Goal: Transaction & Acquisition: Purchase product/service

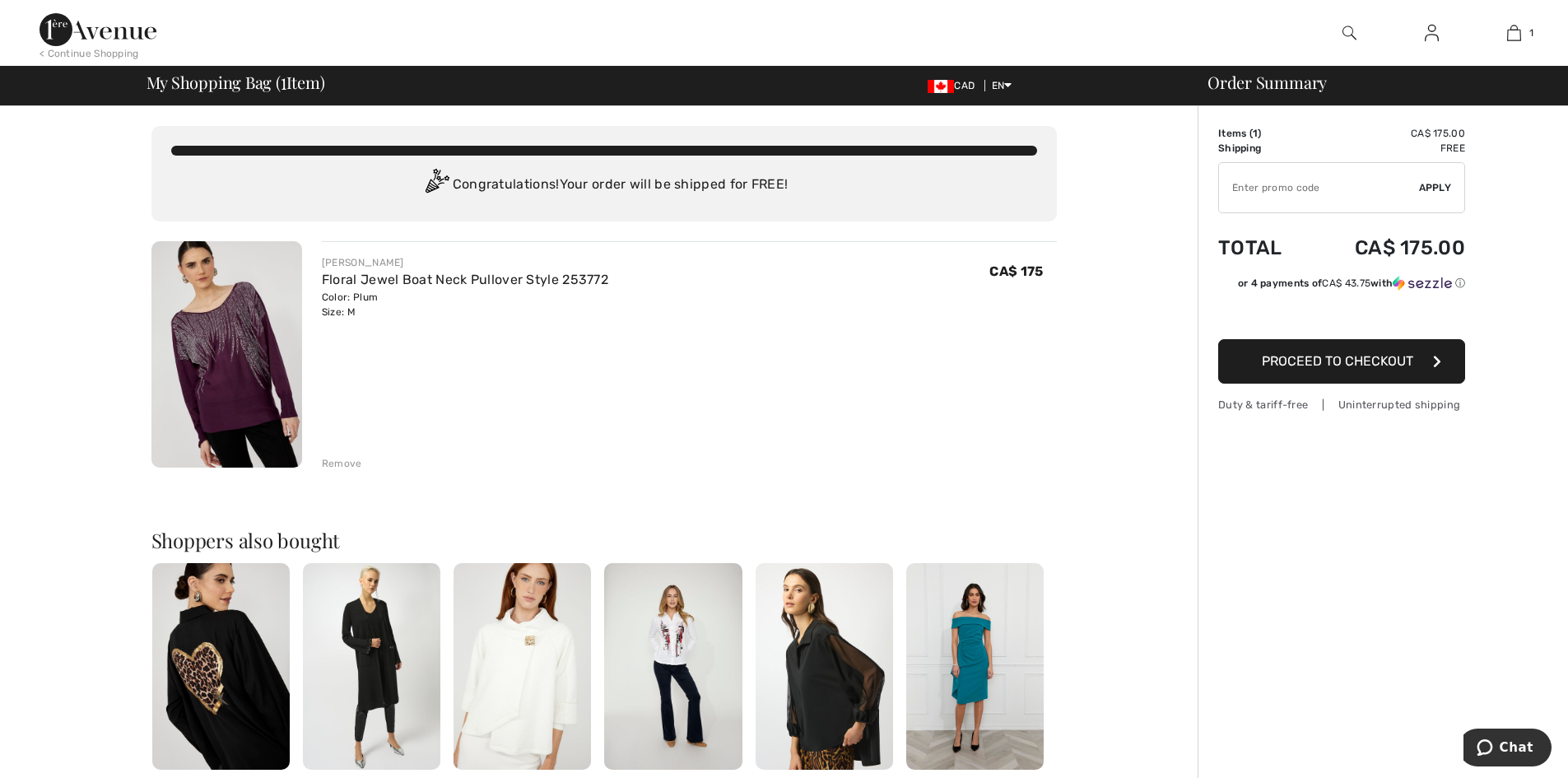
click at [1361, 360] on span "Proceed to Checkout" at bounding box center [1337, 360] width 151 height 16
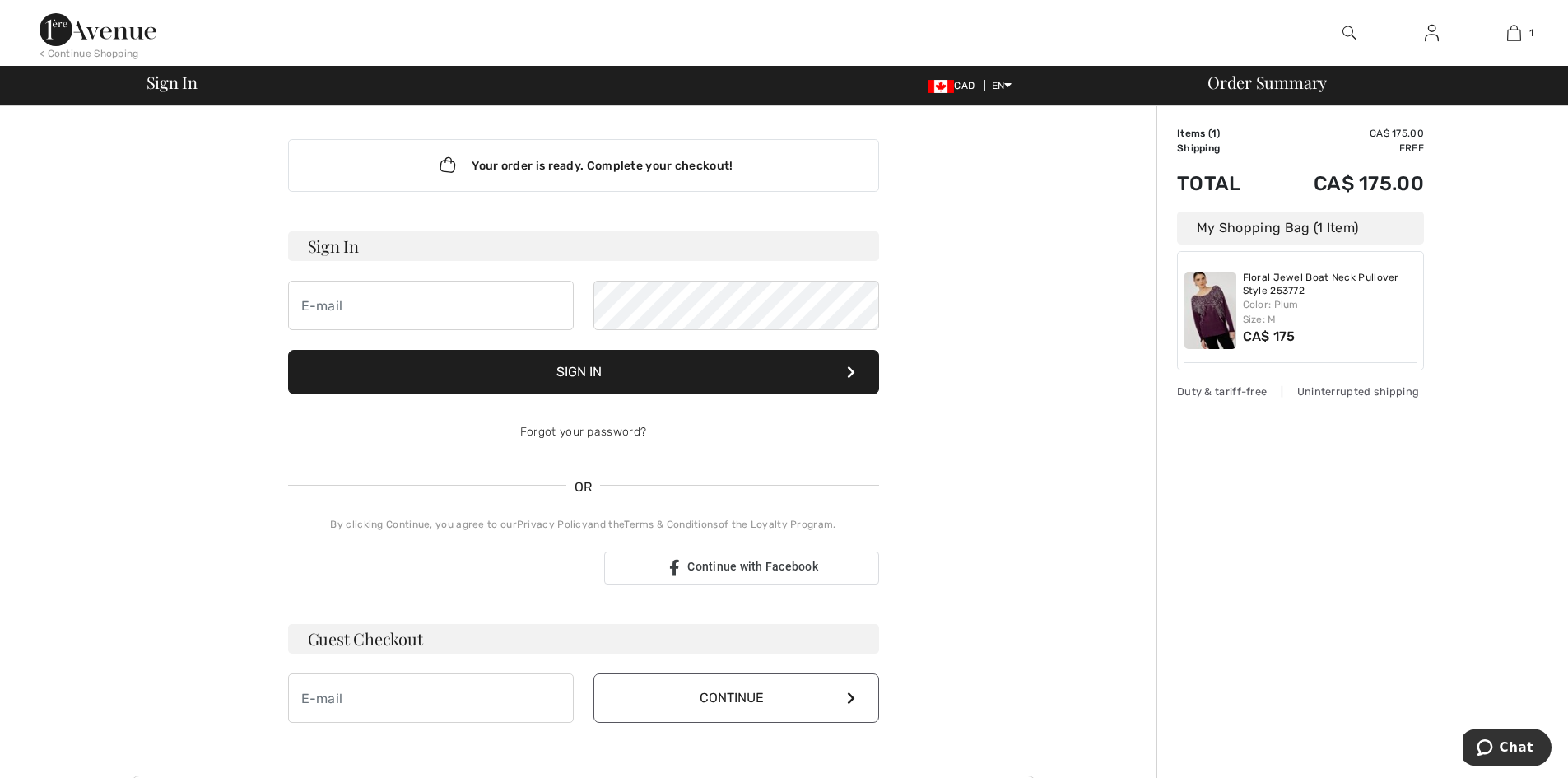
click at [397, 241] on h3 "Sign In" at bounding box center [583, 246] width 591 height 30
click at [370, 244] on h3 "Sign In" at bounding box center [583, 246] width 591 height 30
click at [338, 312] on input "email" at bounding box center [430, 305] width 285 height 50
type input "theelephanthaven@gmail.com"
click at [616, 370] on button "Sign In" at bounding box center [583, 372] width 591 height 45
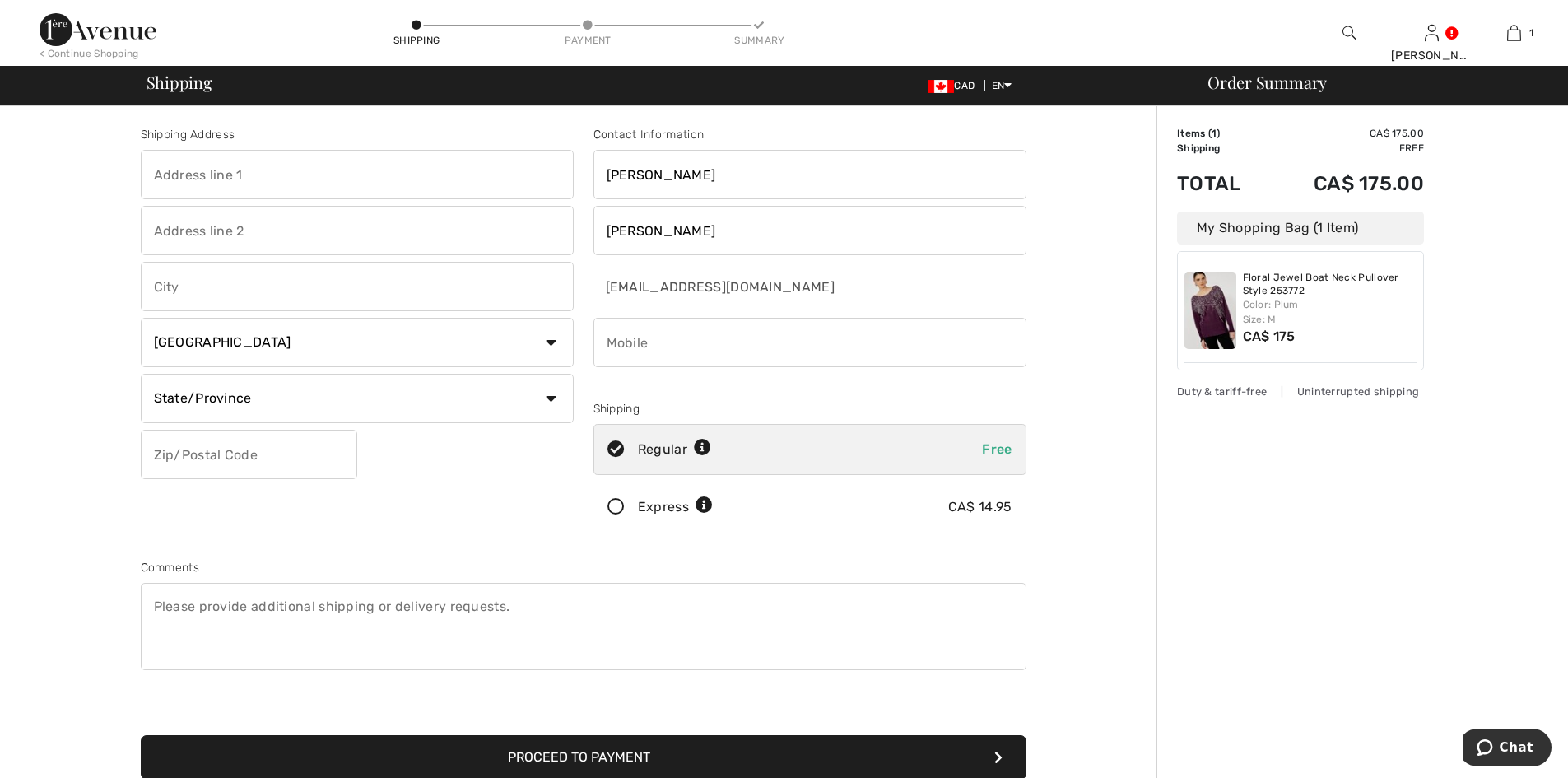
click at [253, 172] on input "text" at bounding box center [357, 175] width 433 height 50
type input "[STREET_ADDRESS]"
type input "[GEOGRAPHIC_DATA]"
select select "ON"
type input "N0H 2C2"
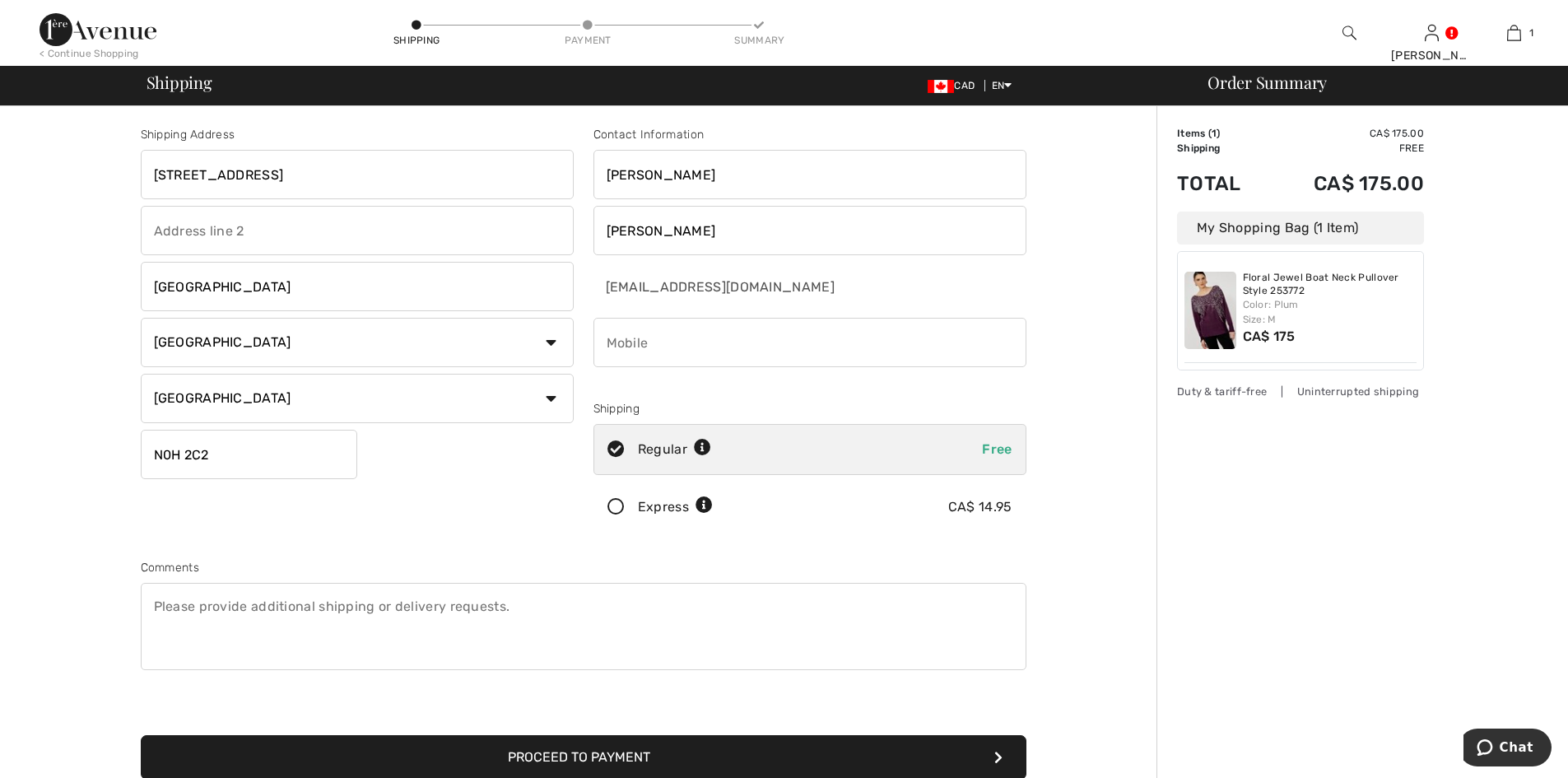
type input "5198324557"
type input "N0H2C2"
click at [519, 761] on button "Proceed to Payment" at bounding box center [583, 757] width 885 height 45
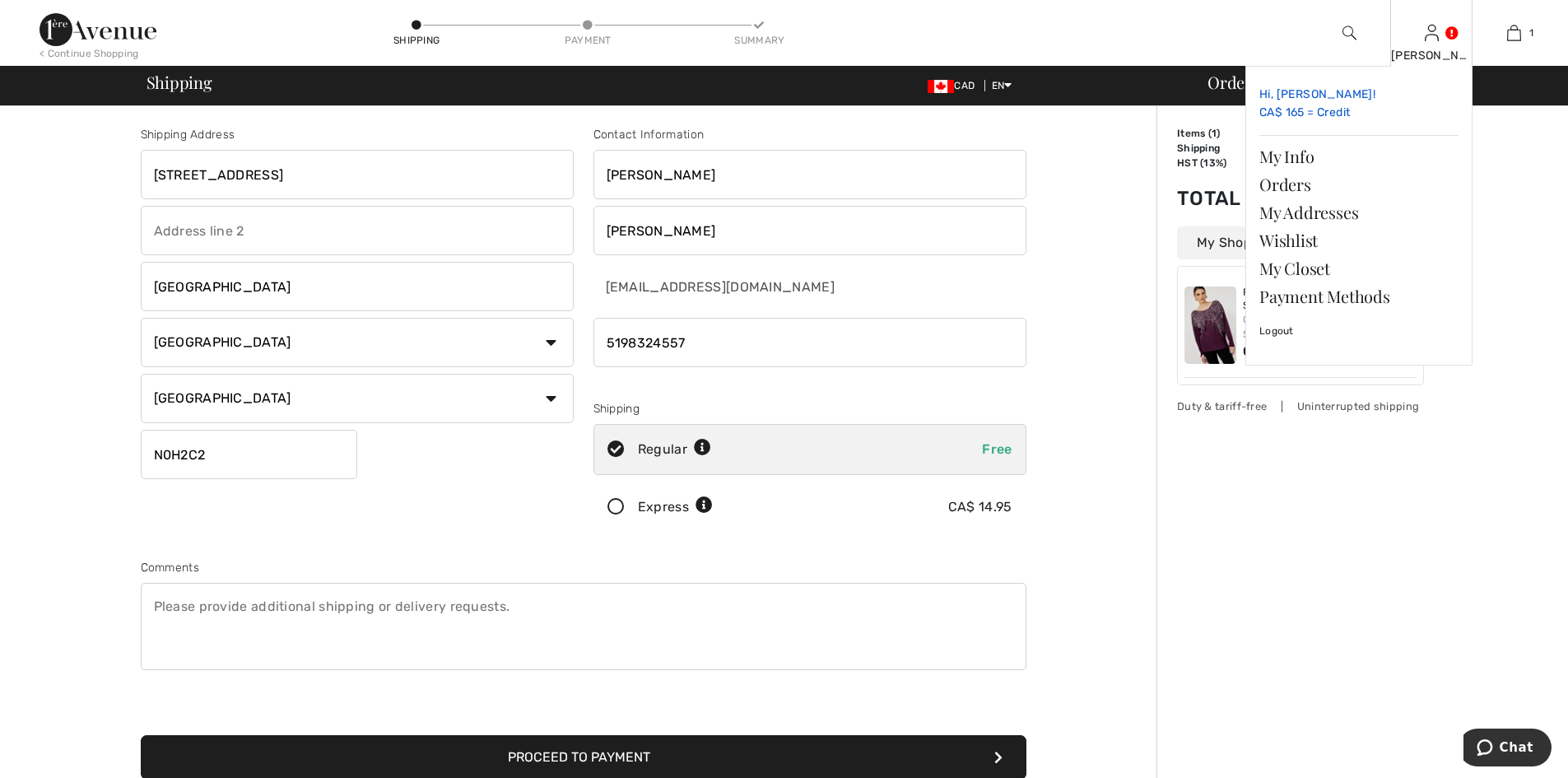
click at [1312, 114] on link "Hi, Eileen! CA$ 165 = Credit" at bounding box center [1359, 105] width 199 height 49
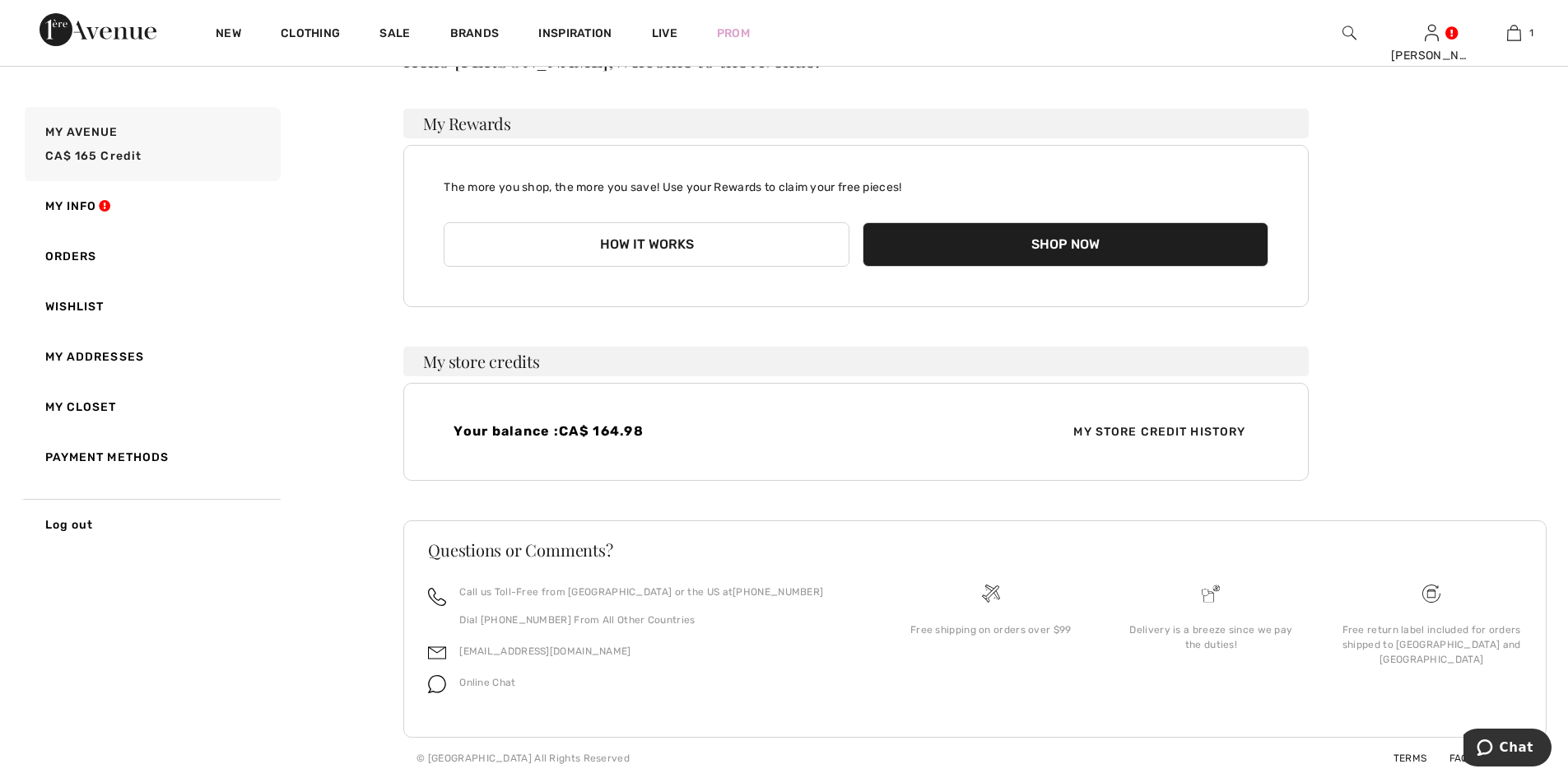
scroll to position [92, 0]
click at [510, 361] on h3 "My store credits" at bounding box center [856, 360] width 906 height 30
click at [142, 157] on link "My Avenue CA$ 165 Credit" at bounding box center [150, 144] width 259 height 74
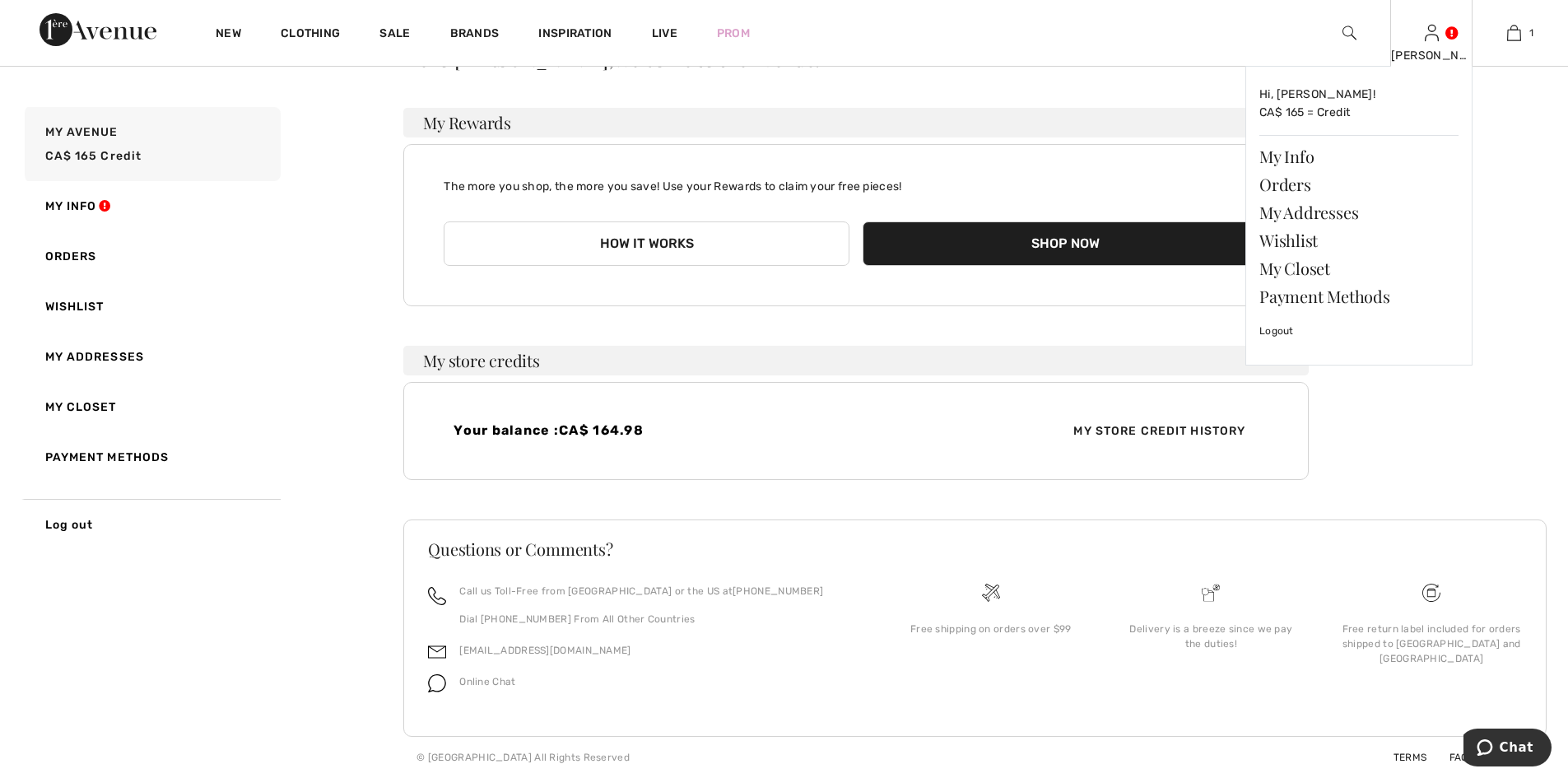
click at [1436, 41] on img at bounding box center [1431, 32] width 14 height 19
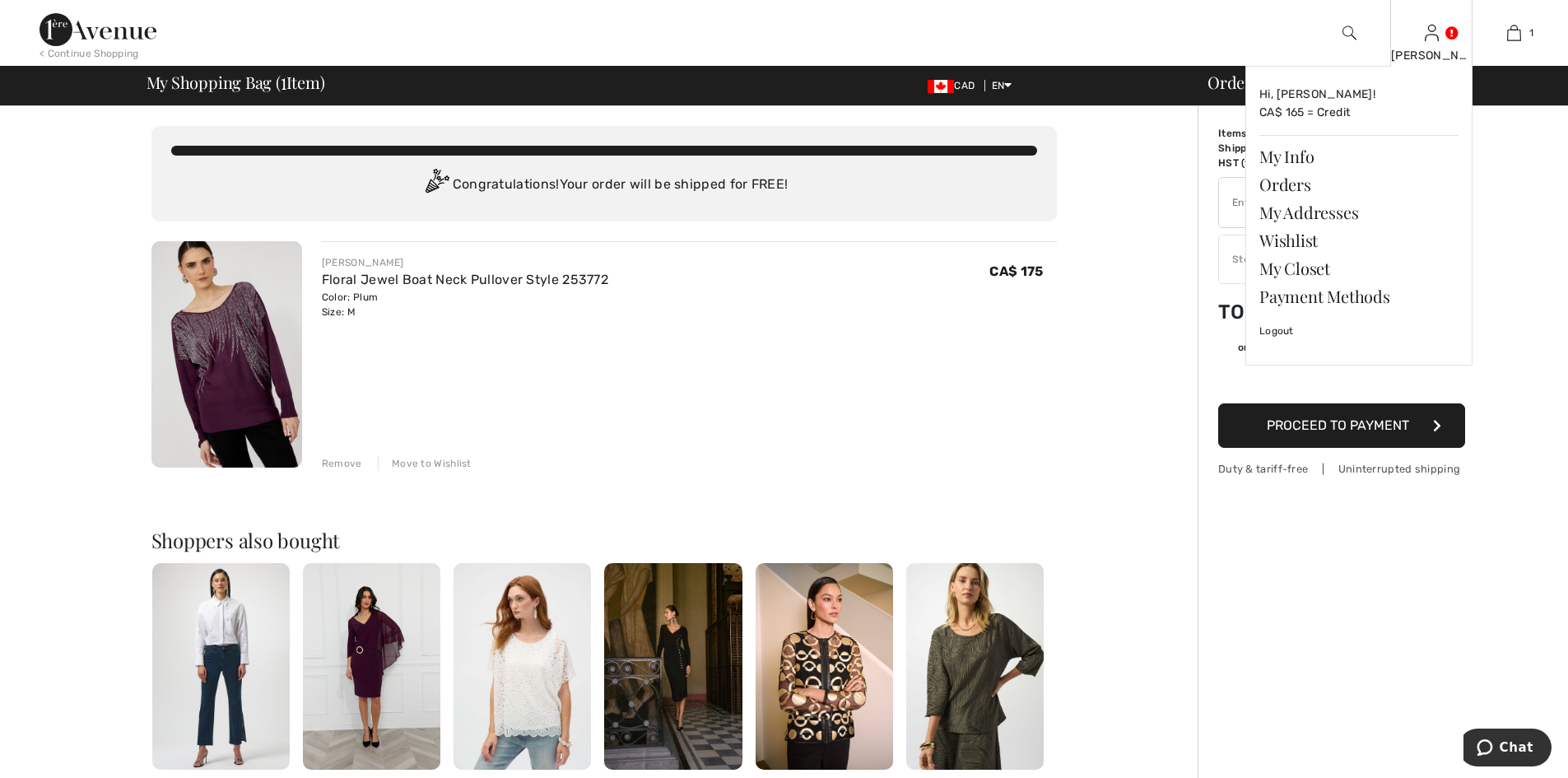
click at [1433, 41] on img at bounding box center [1431, 32] width 14 height 19
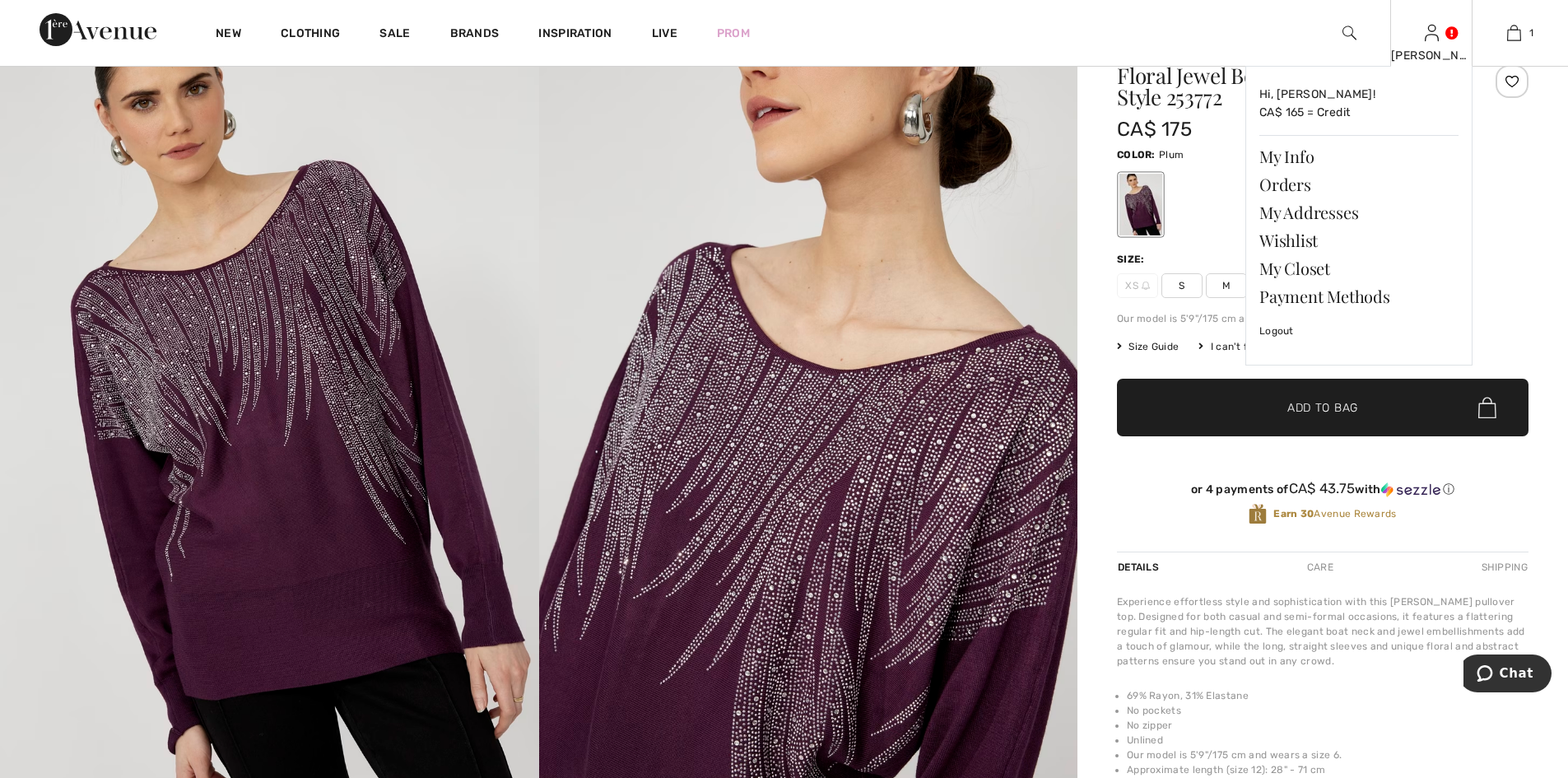
click at [1436, 31] on img at bounding box center [1431, 32] width 14 height 19
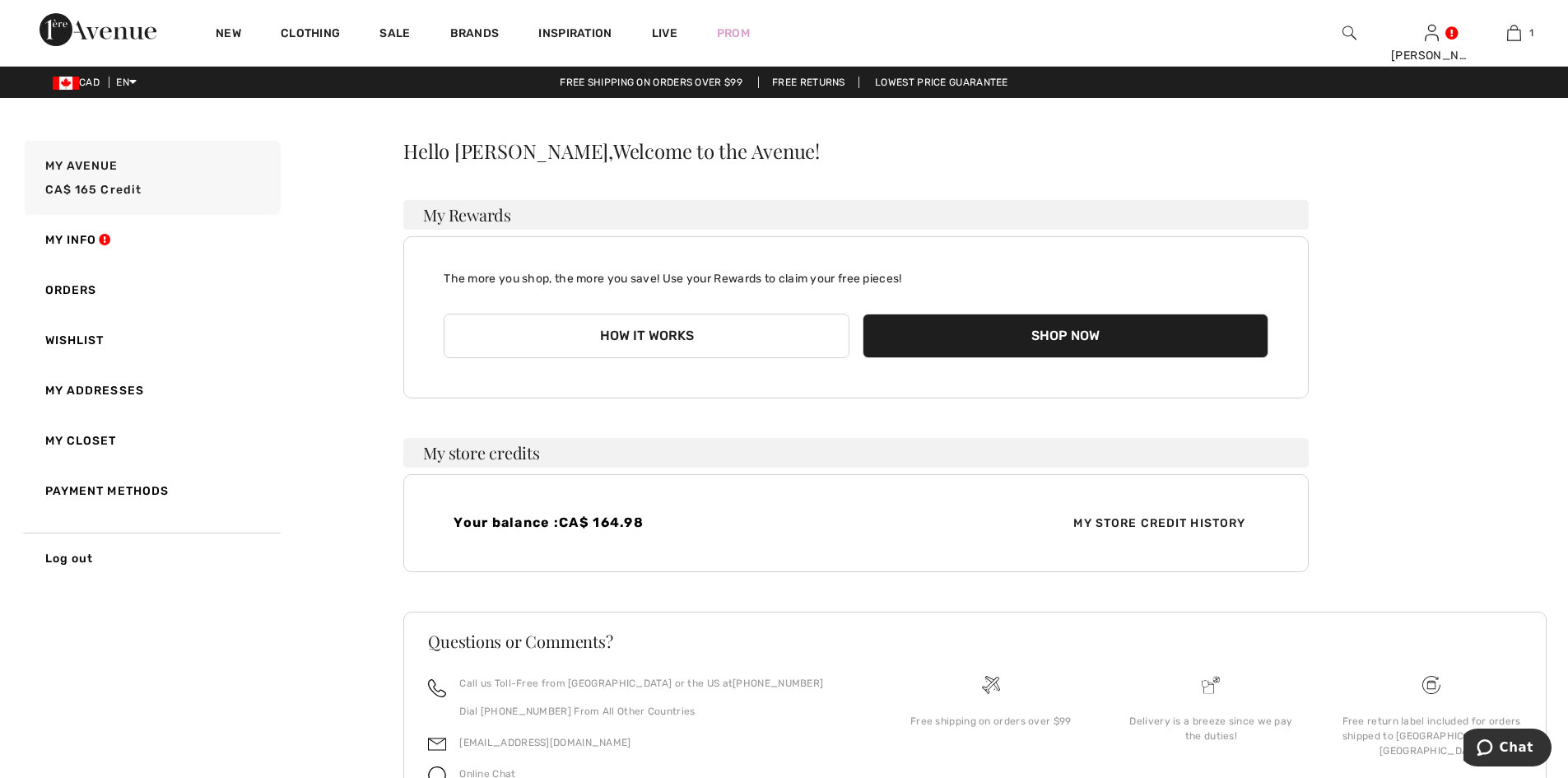
click at [1139, 521] on span "My Store Credit History" at bounding box center [1159, 523] width 198 height 17
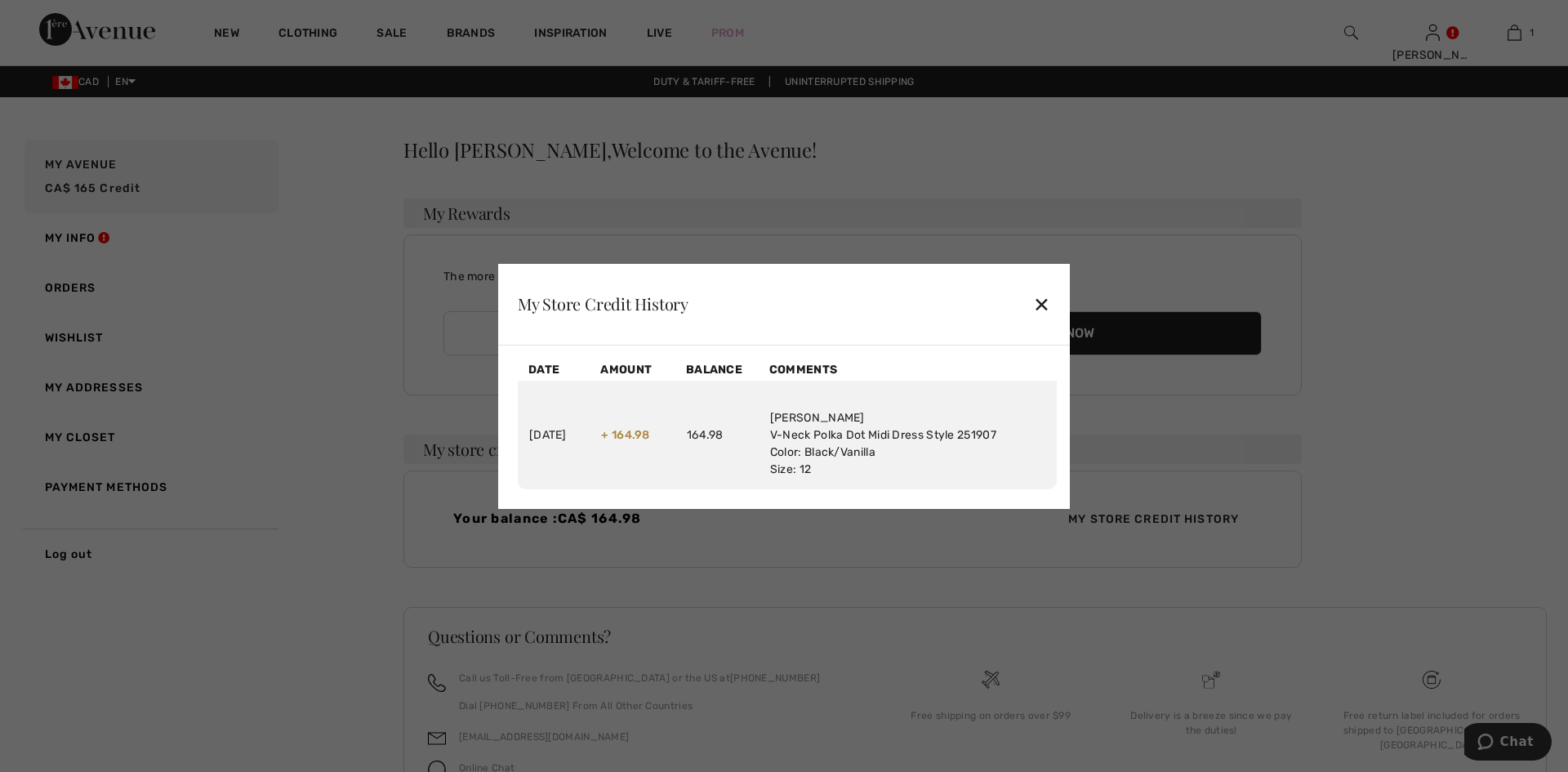
click at [1041, 308] on div "✕" at bounding box center [1041, 303] width 17 height 34
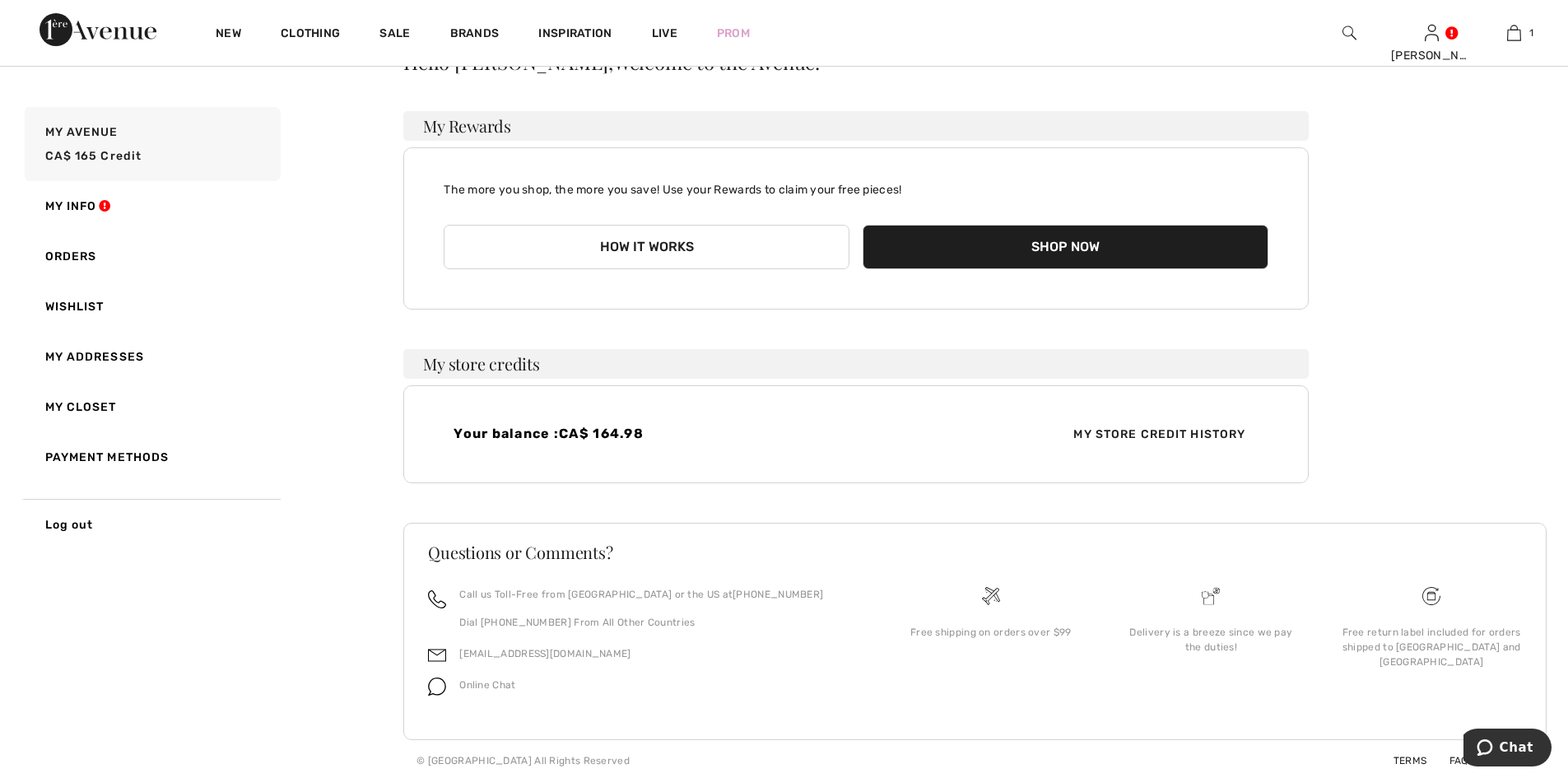
scroll to position [92, 0]
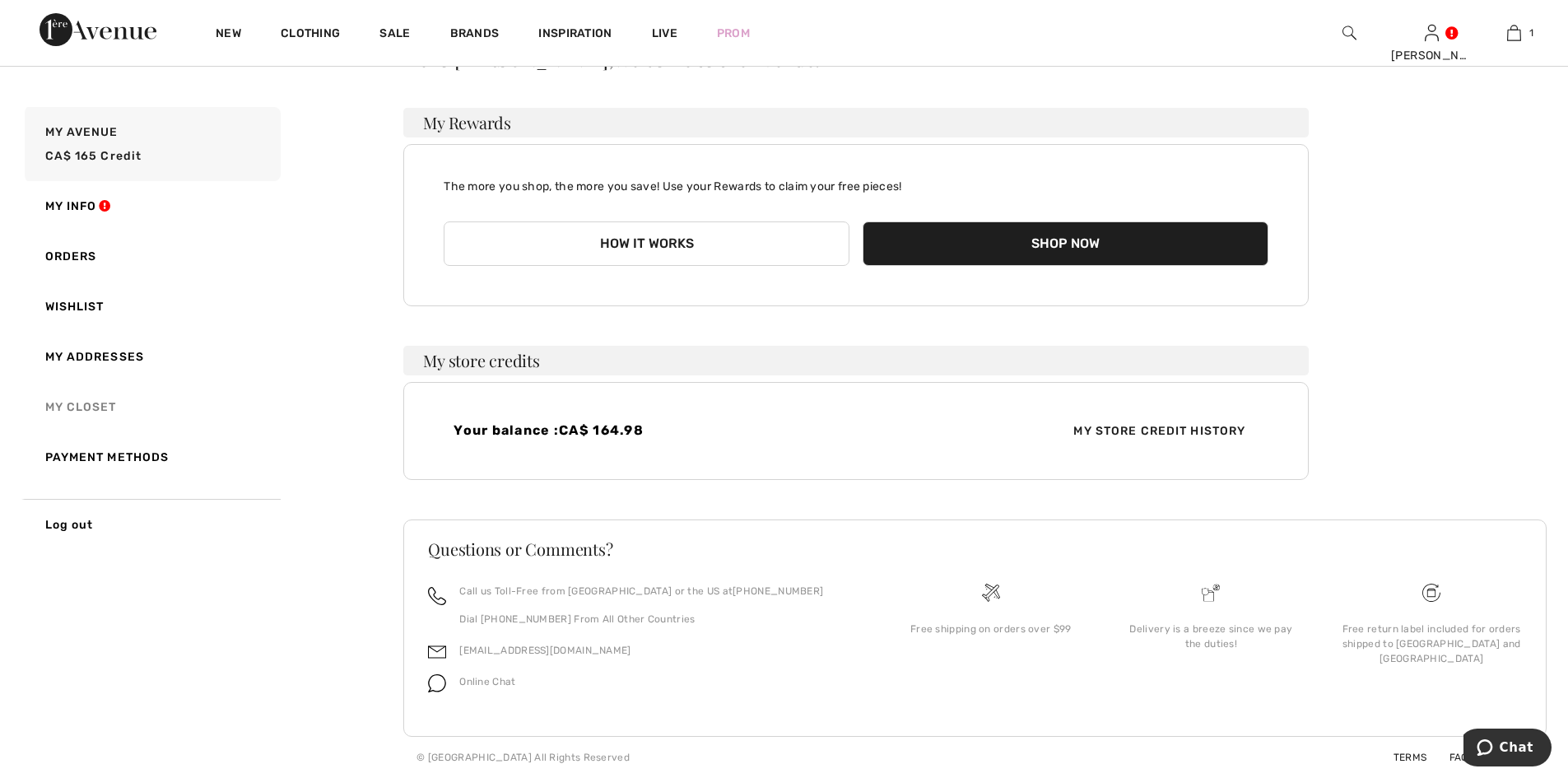
click at [89, 403] on link "My Closet" at bounding box center [150, 407] width 259 height 50
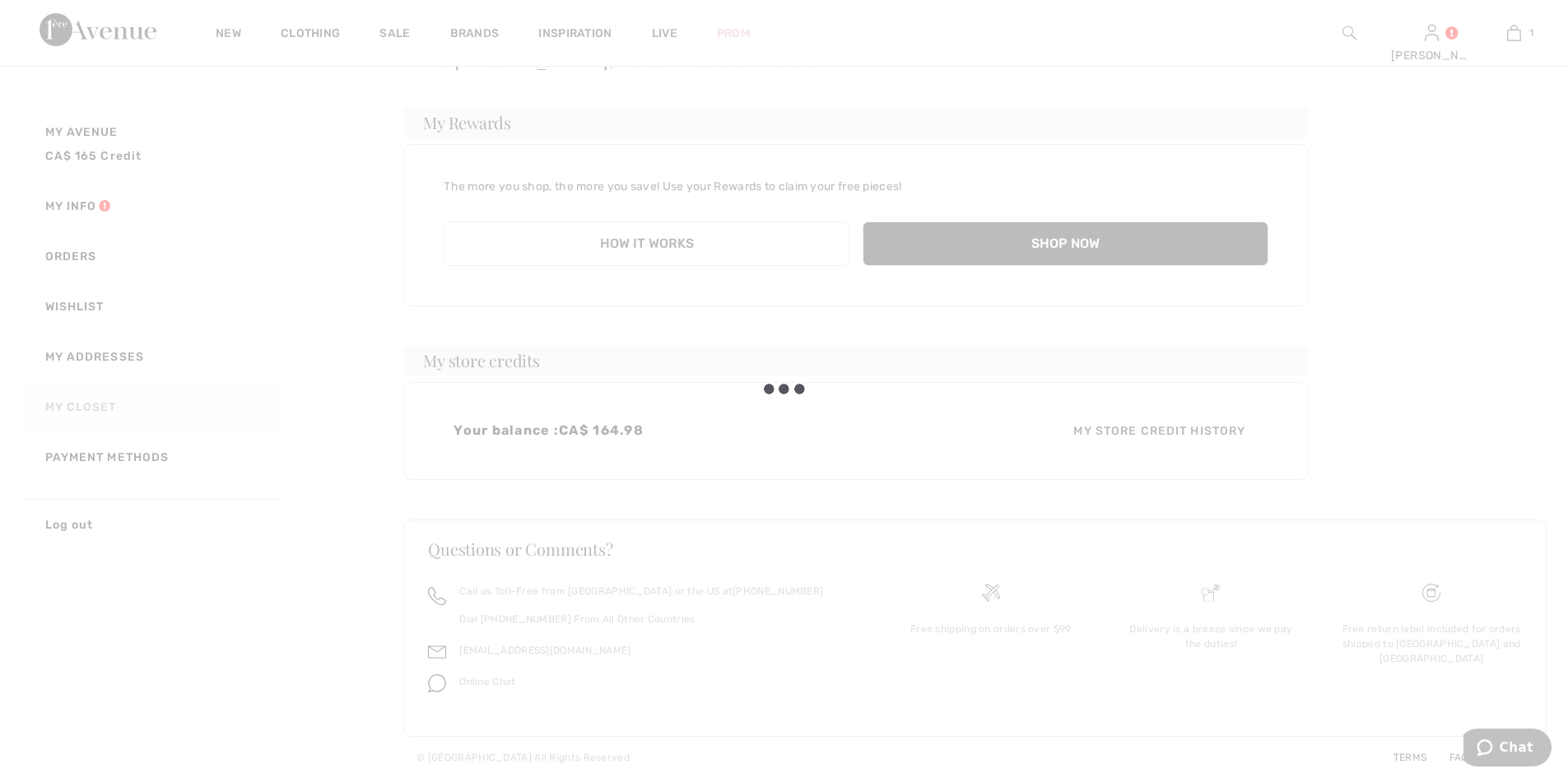
scroll to position [0, 0]
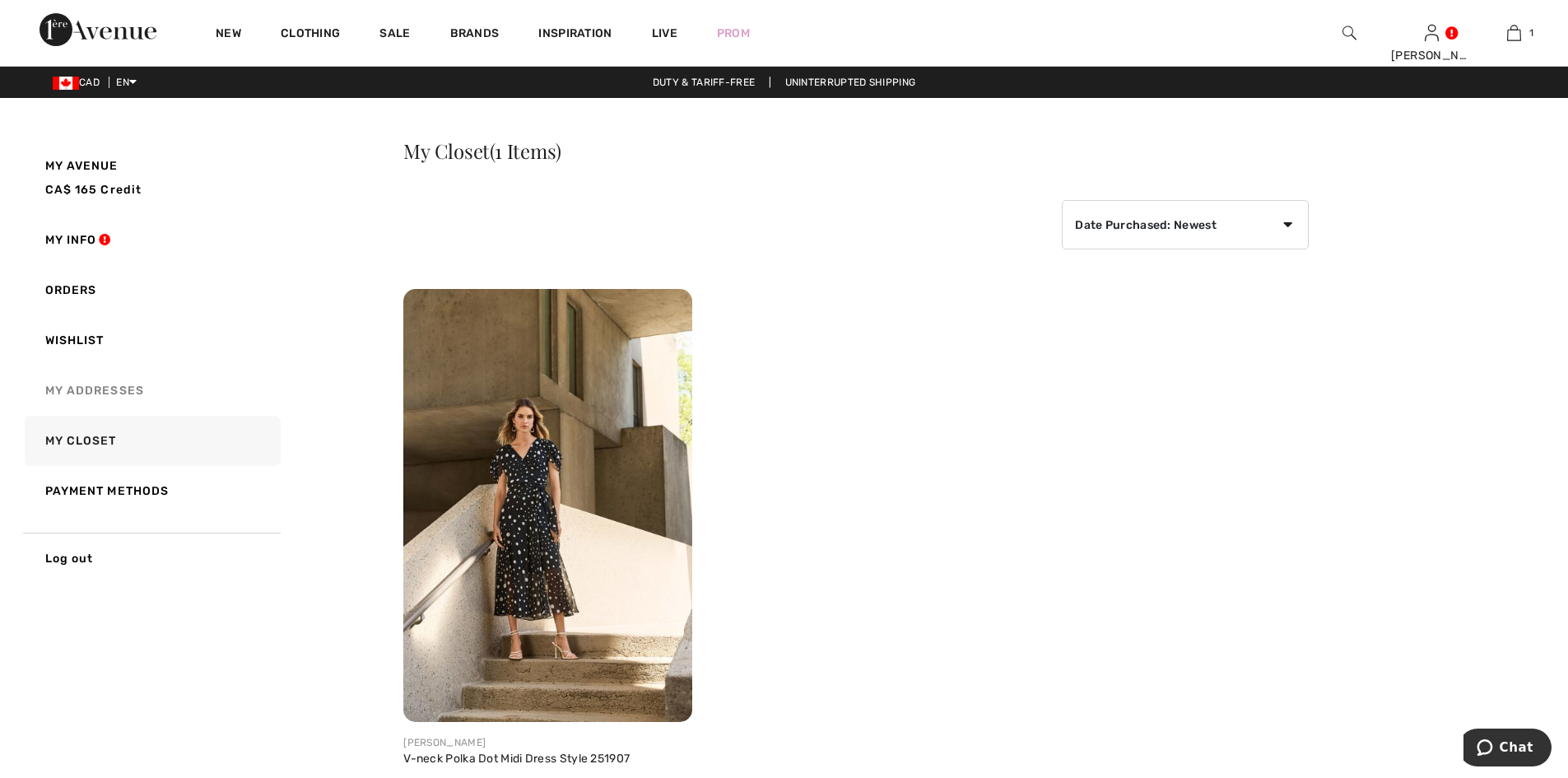
click at [96, 380] on link "My Addresses" at bounding box center [150, 390] width 259 height 50
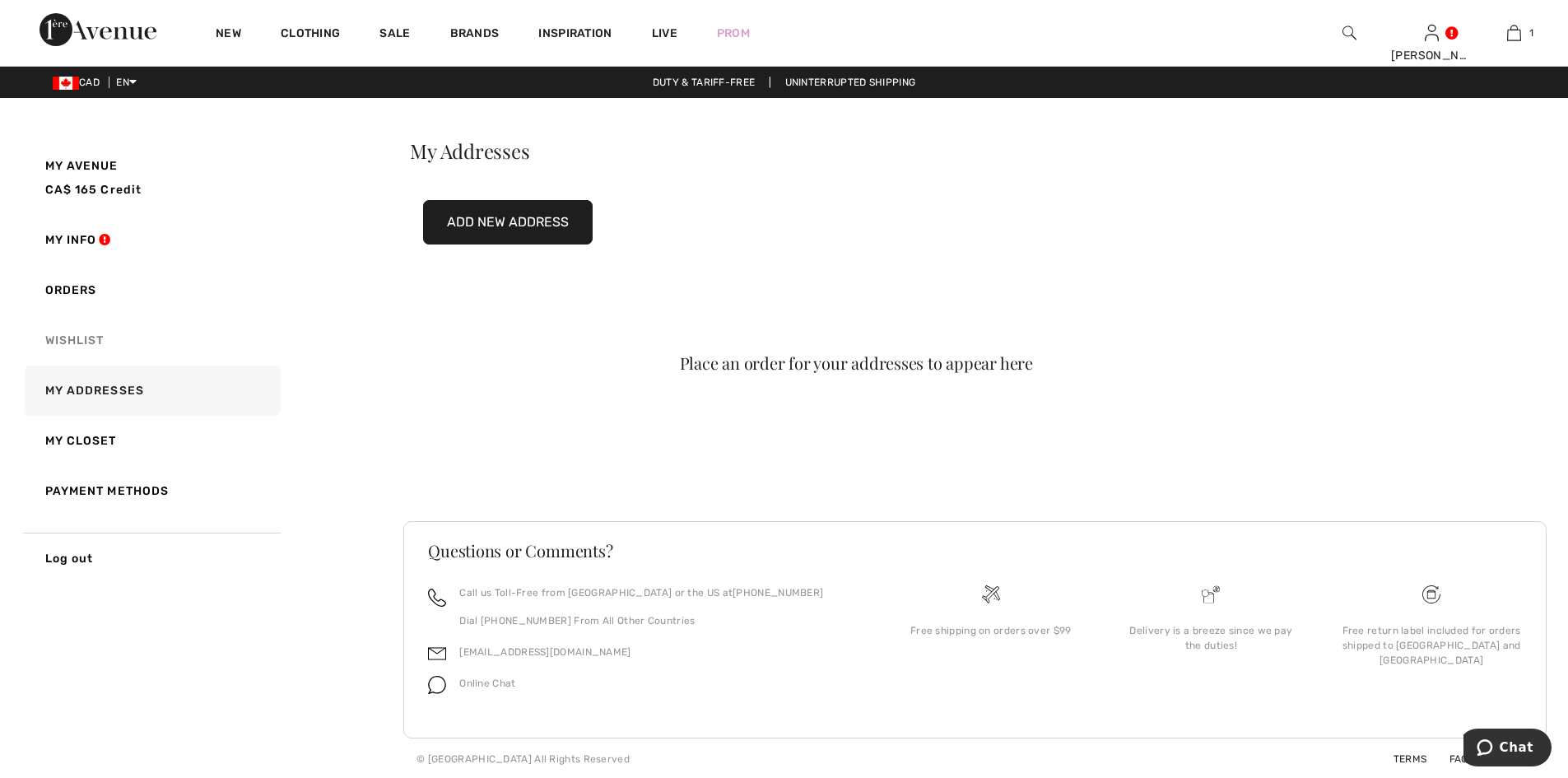
click at [76, 334] on link "Wishlist" at bounding box center [150, 340] width 259 height 50
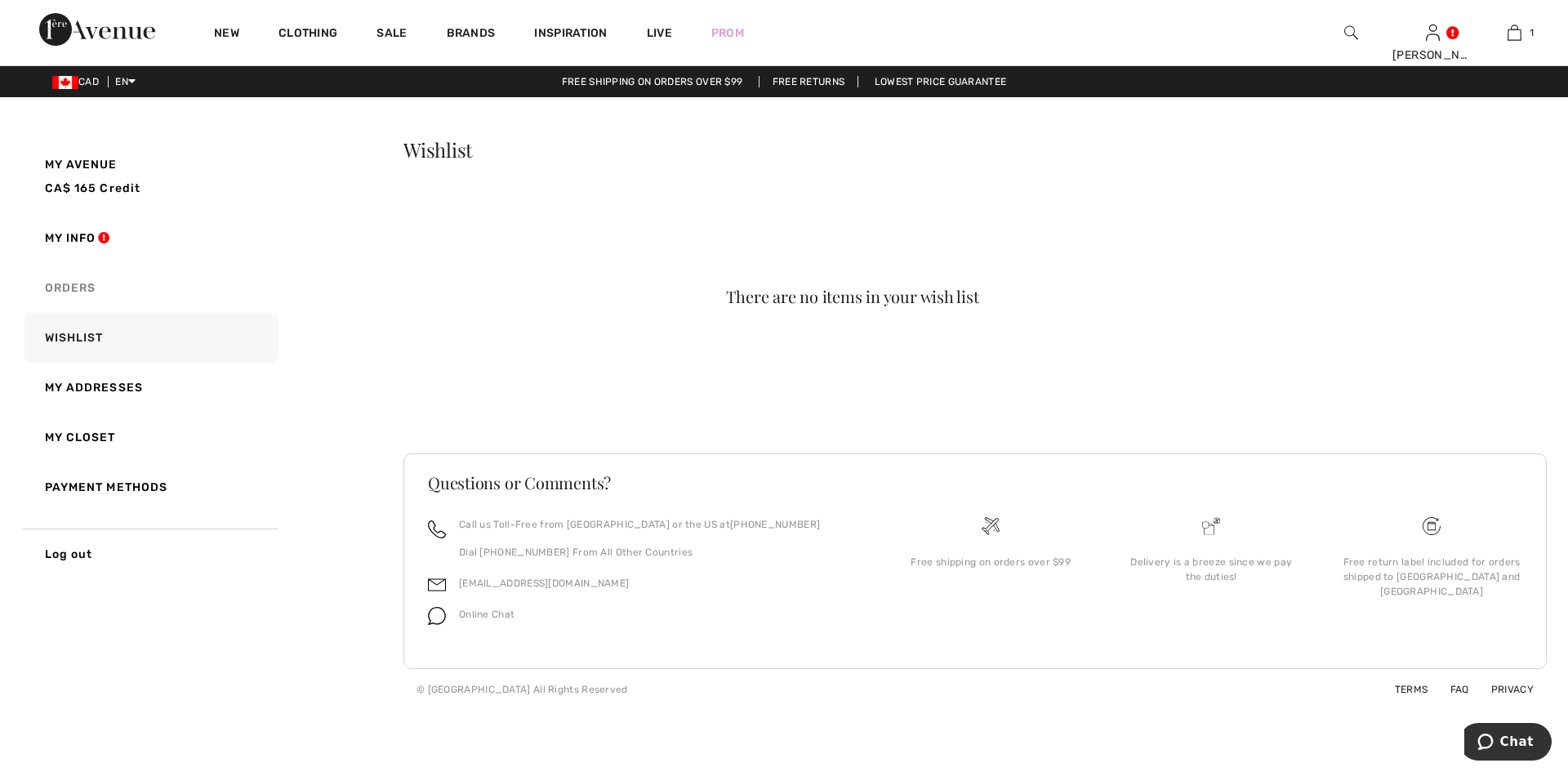
click at [76, 291] on link "Orders" at bounding box center [149, 287] width 257 height 49
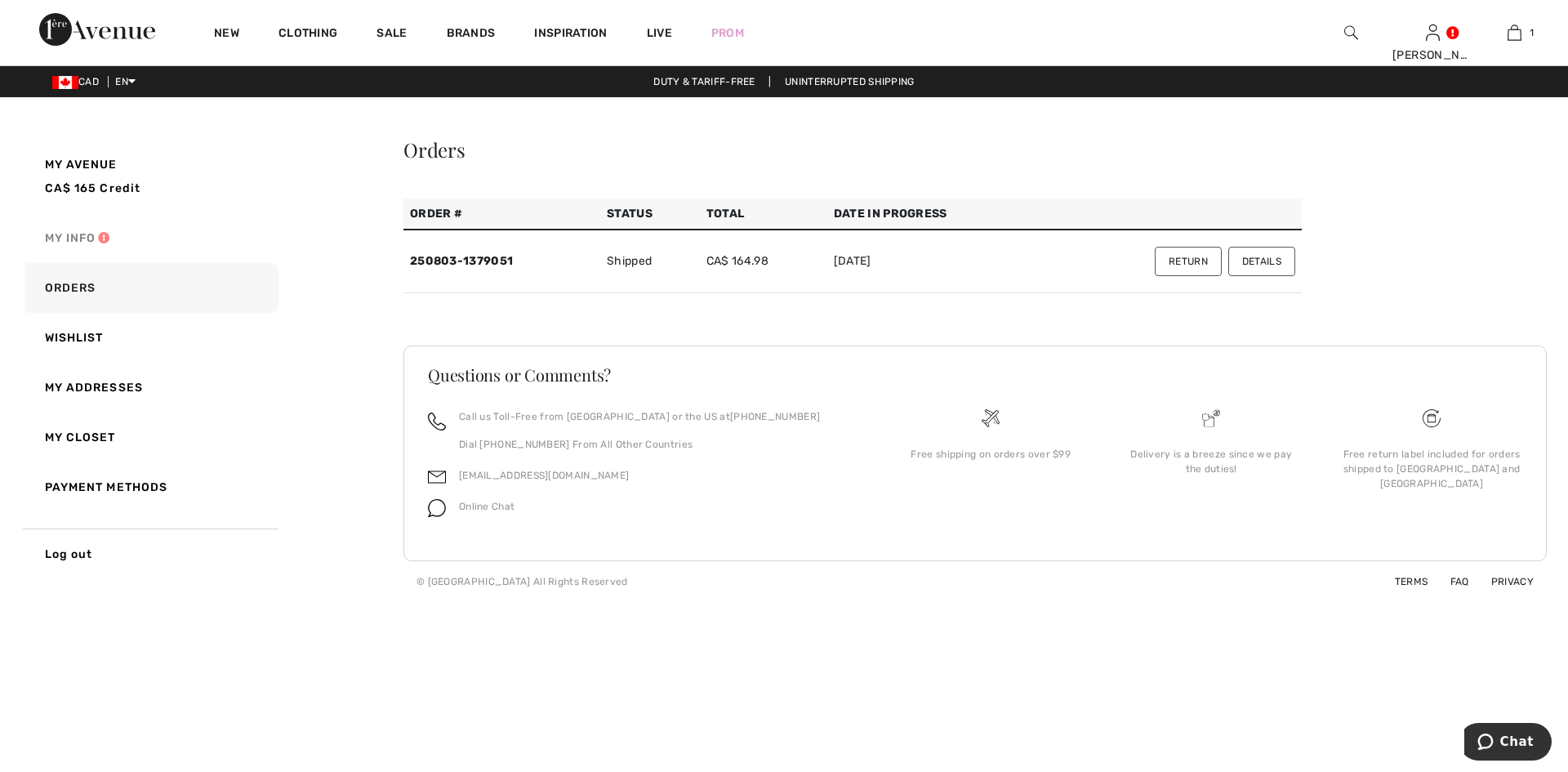
click at [67, 232] on link "My Info" at bounding box center [149, 238] width 257 height 49
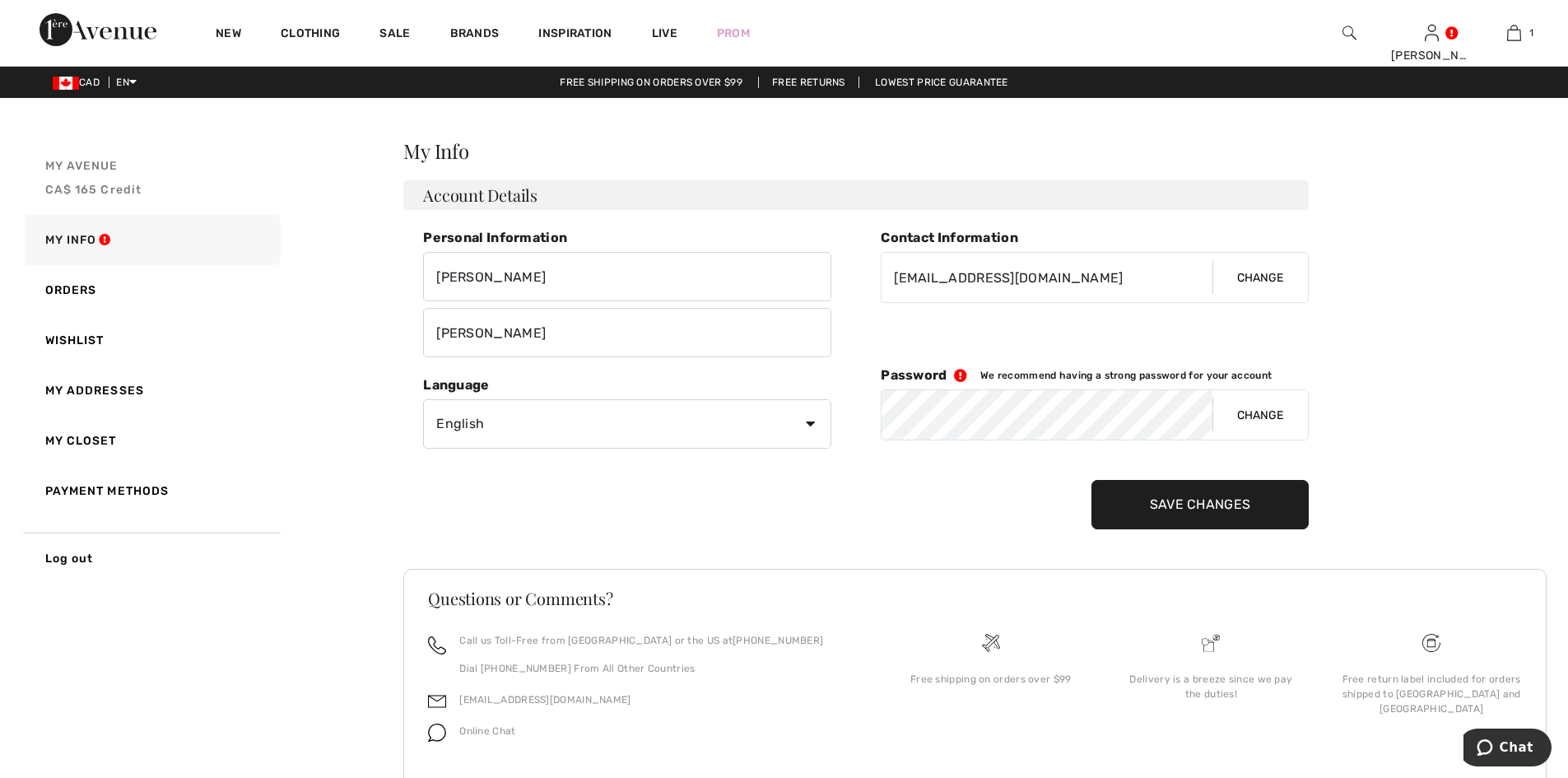
click at [130, 189] on span "CA$ 165 Credit" at bounding box center [94, 190] width 97 height 14
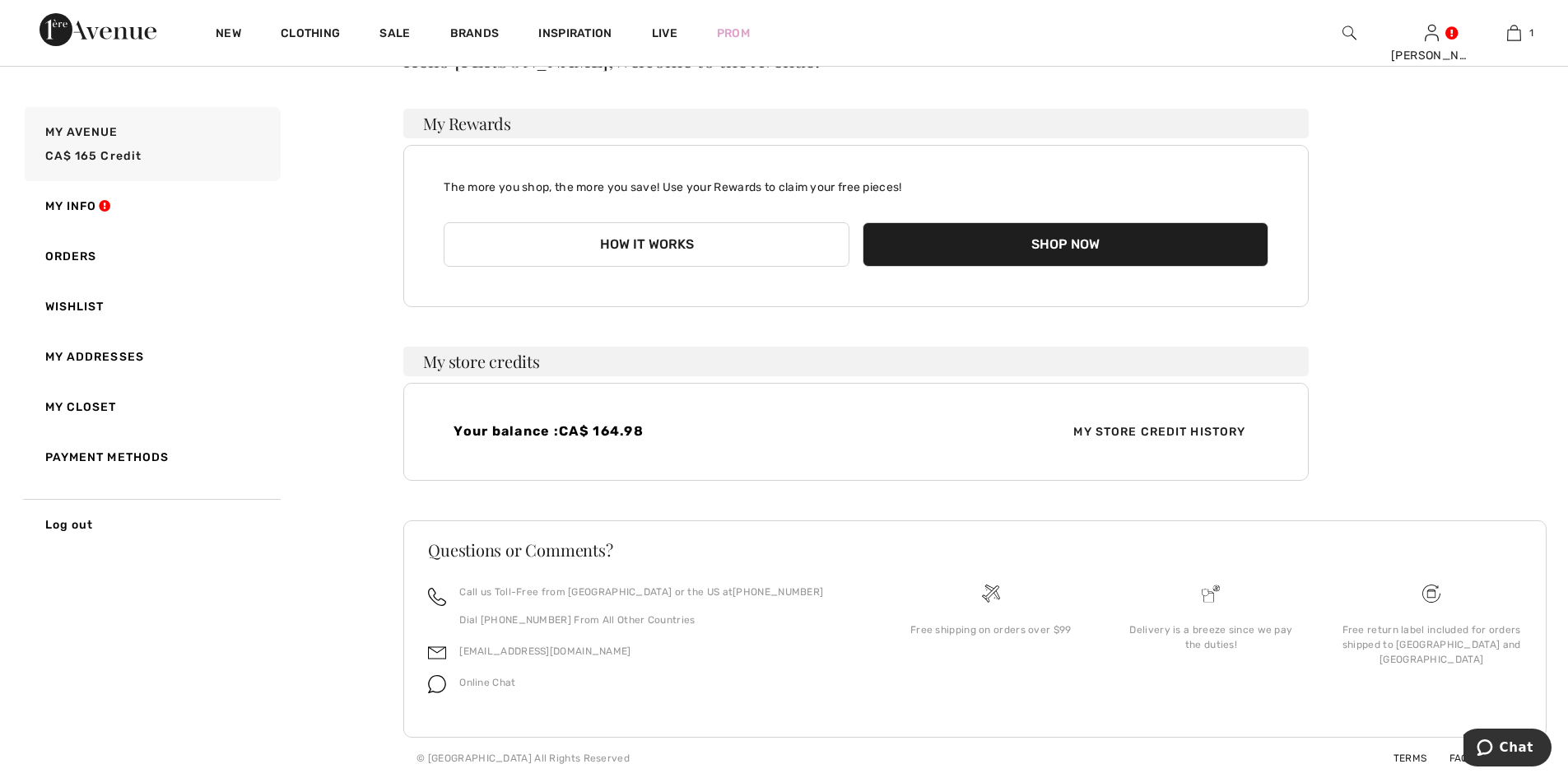
scroll to position [92, 0]
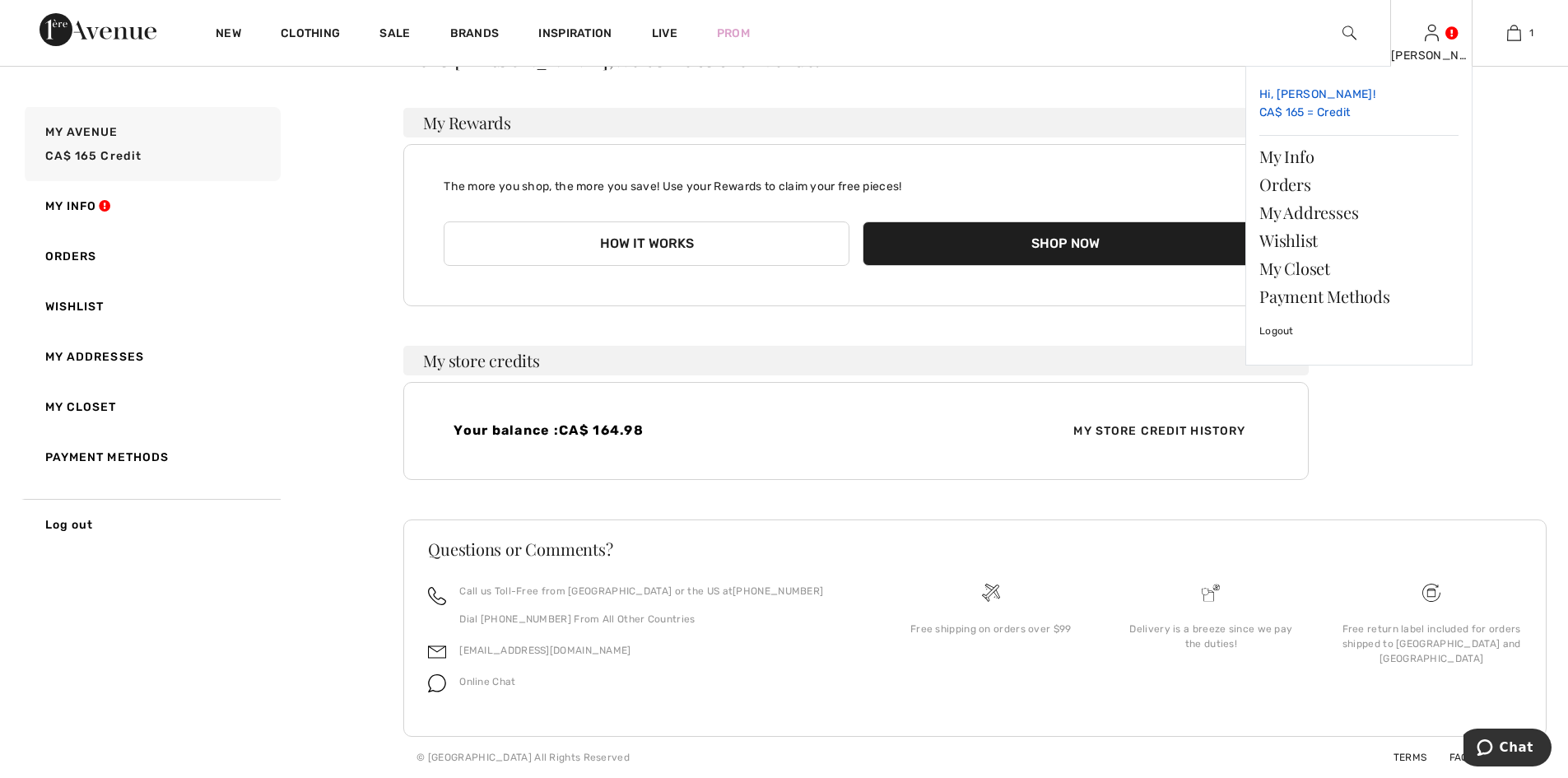
click at [1329, 109] on link "Hi, Eileen! CA$ 165 = Credit" at bounding box center [1359, 105] width 199 height 49
click at [1437, 37] on img at bounding box center [1431, 32] width 14 height 19
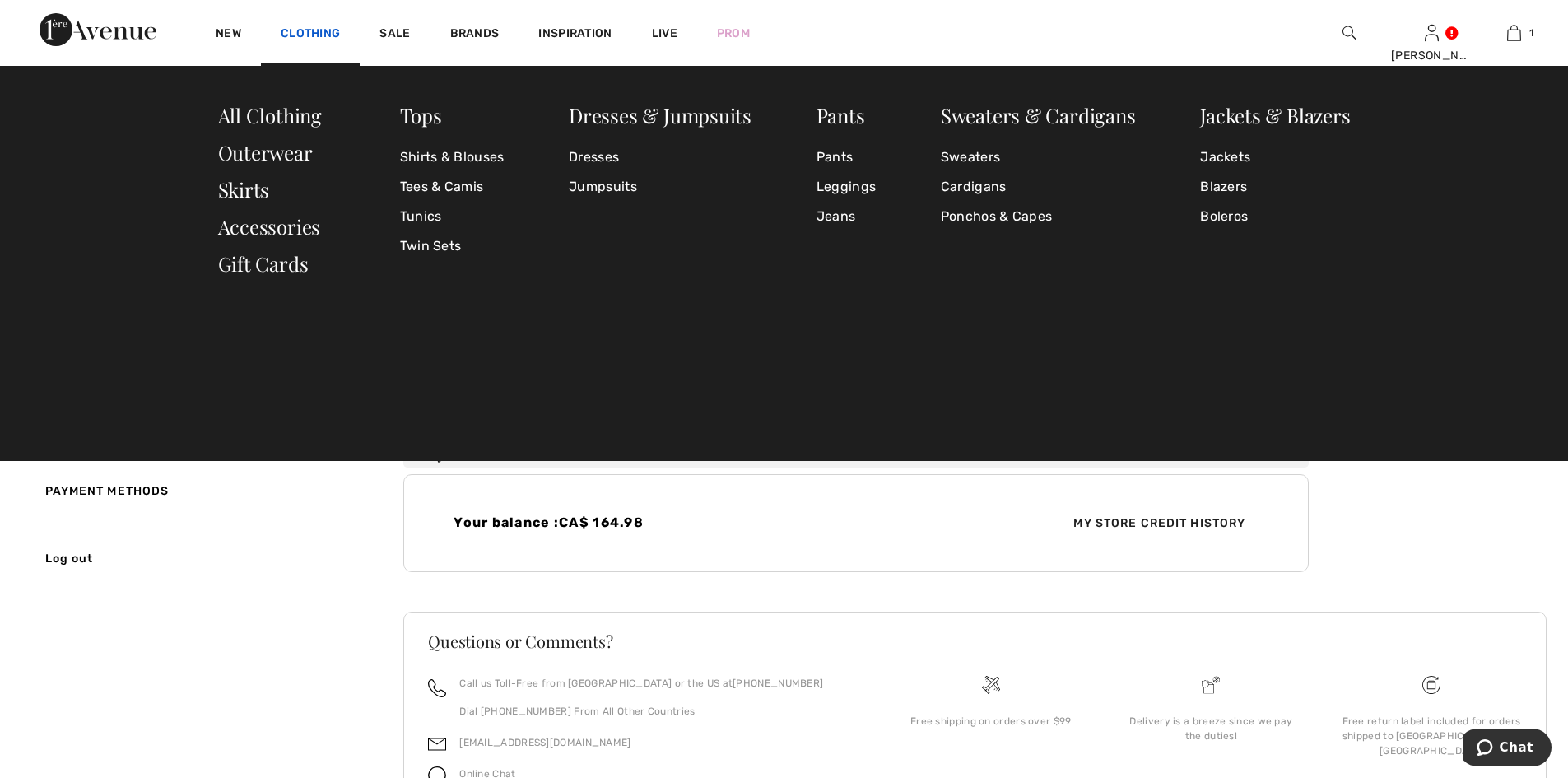
click at [311, 26] on link "Clothing" at bounding box center [311, 35] width 59 height 17
click at [316, 33] on link "Clothing" at bounding box center [311, 35] width 59 height 17
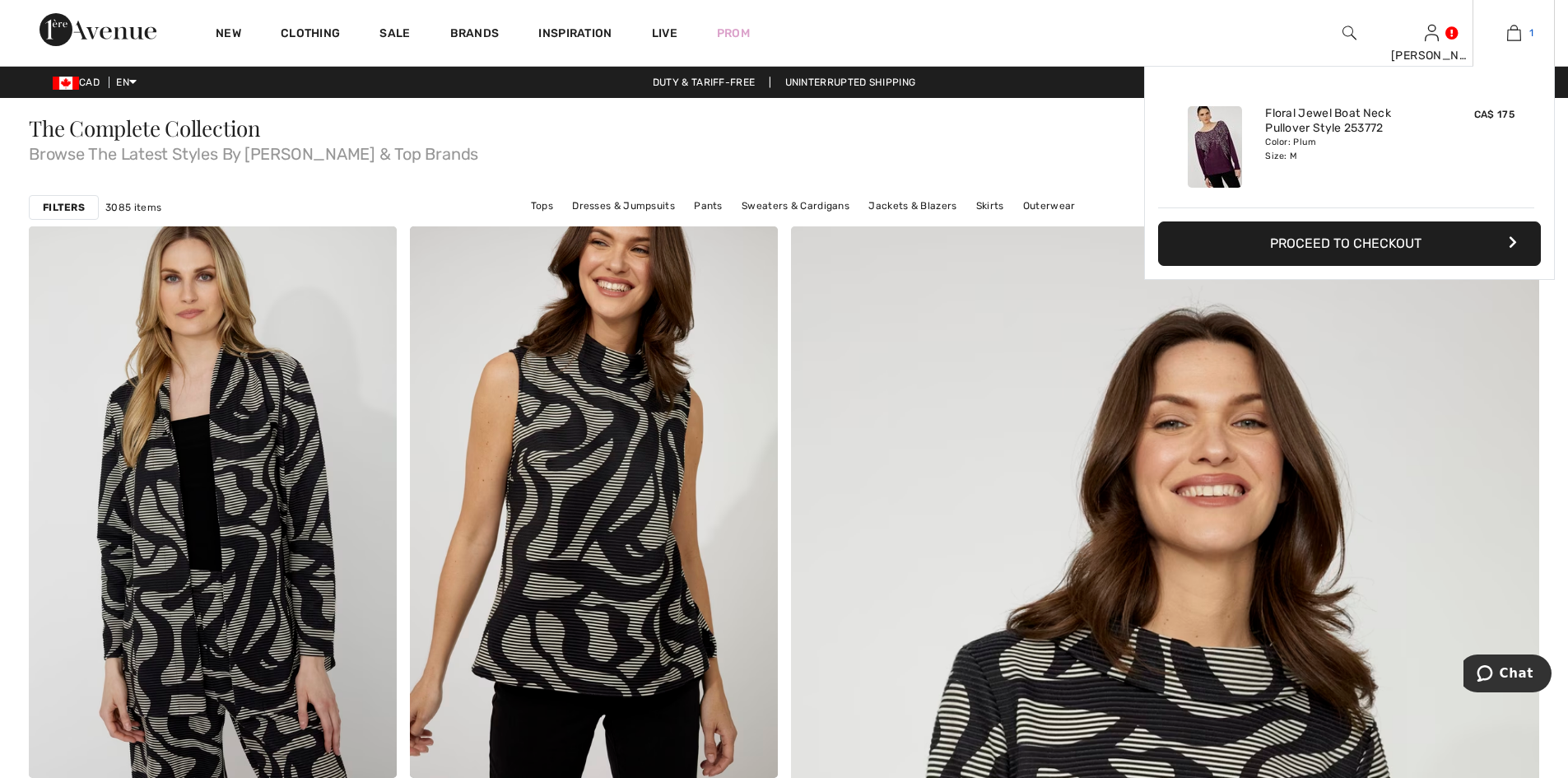
click at [1518, 29] on img at bounding box center [1514, 32] width 14 height 19
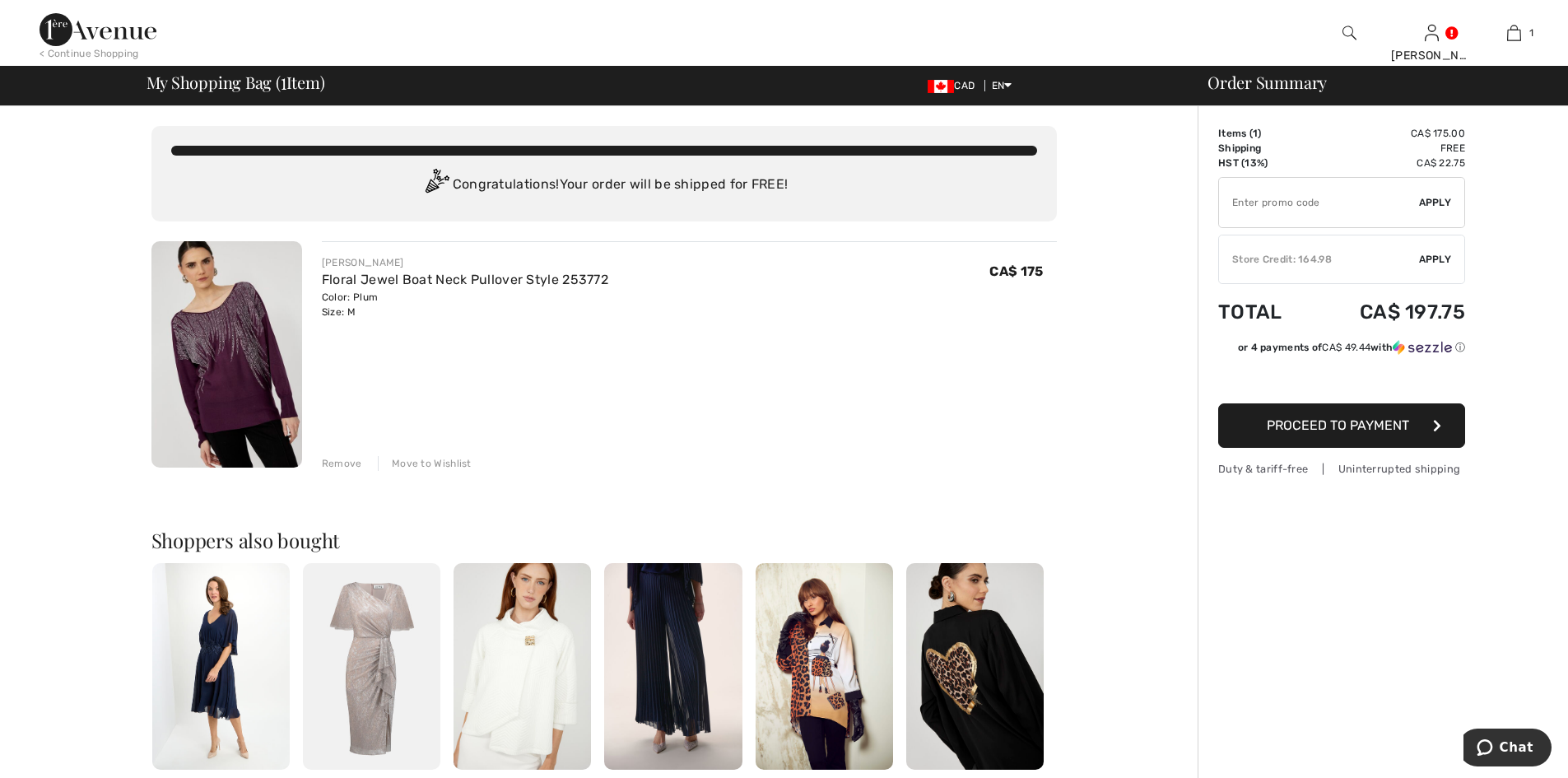
click at [280, 348] on img at bounding box center [226, 354] width 150 height 226
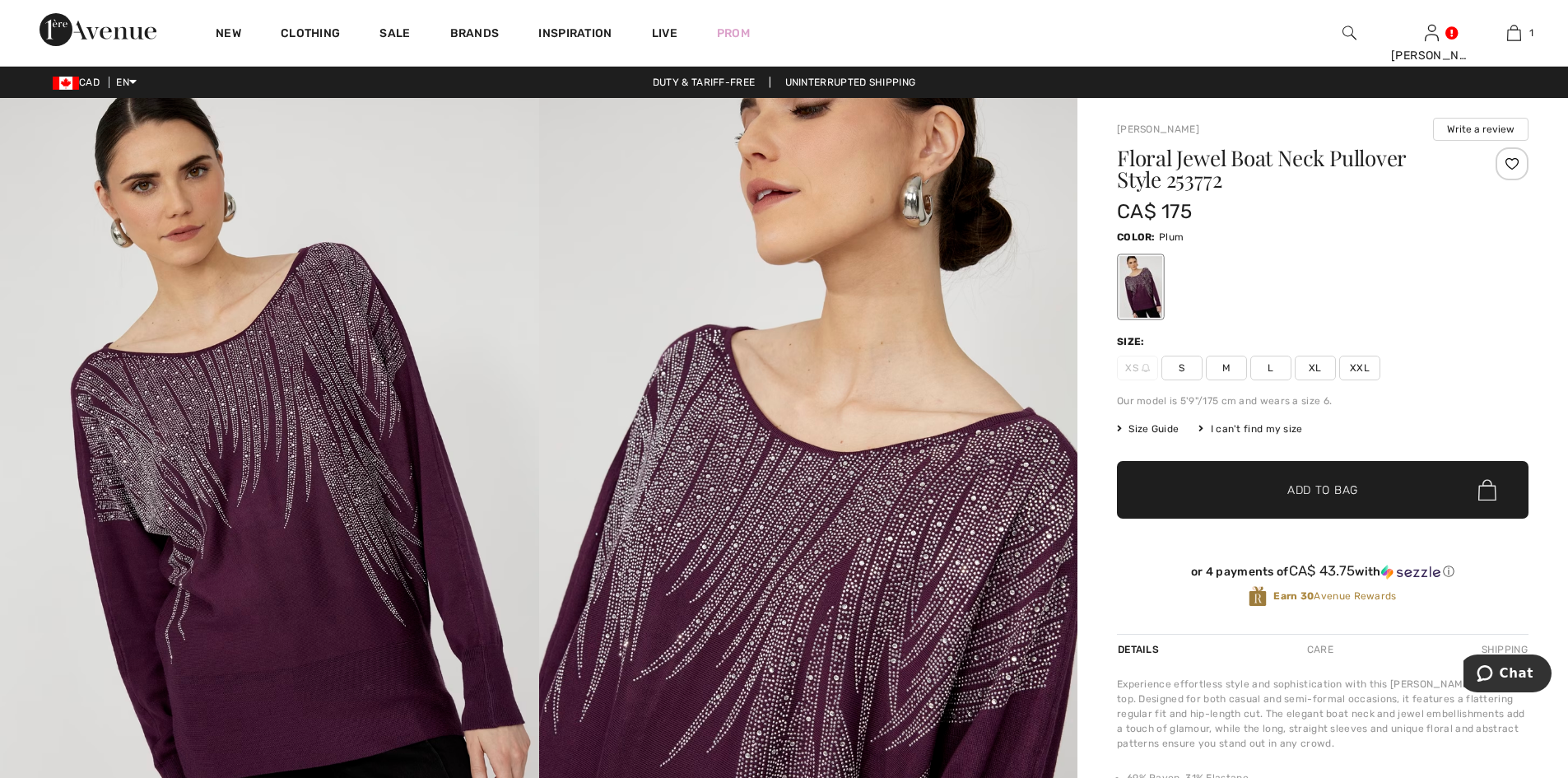
click at [1232, 368] on span "M" at bounding box center [1226, 367] width 41 height 24
click at [1350, 487] on span "Add to Bag" at bounding box center [1322, 490] width 71 height 17
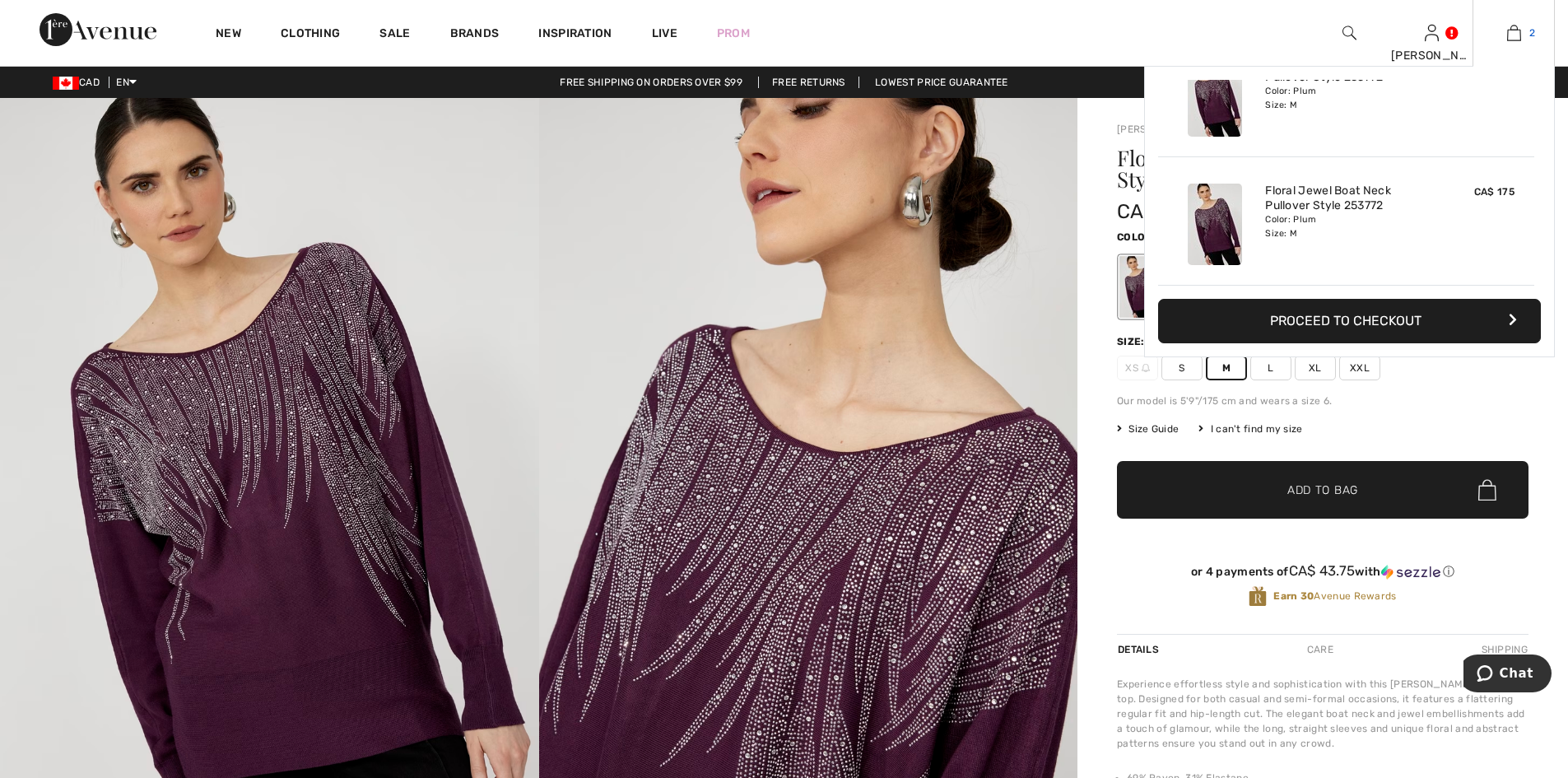
click at [1514, 35] on img at bounding box center [1514, 32] width 14 height 19
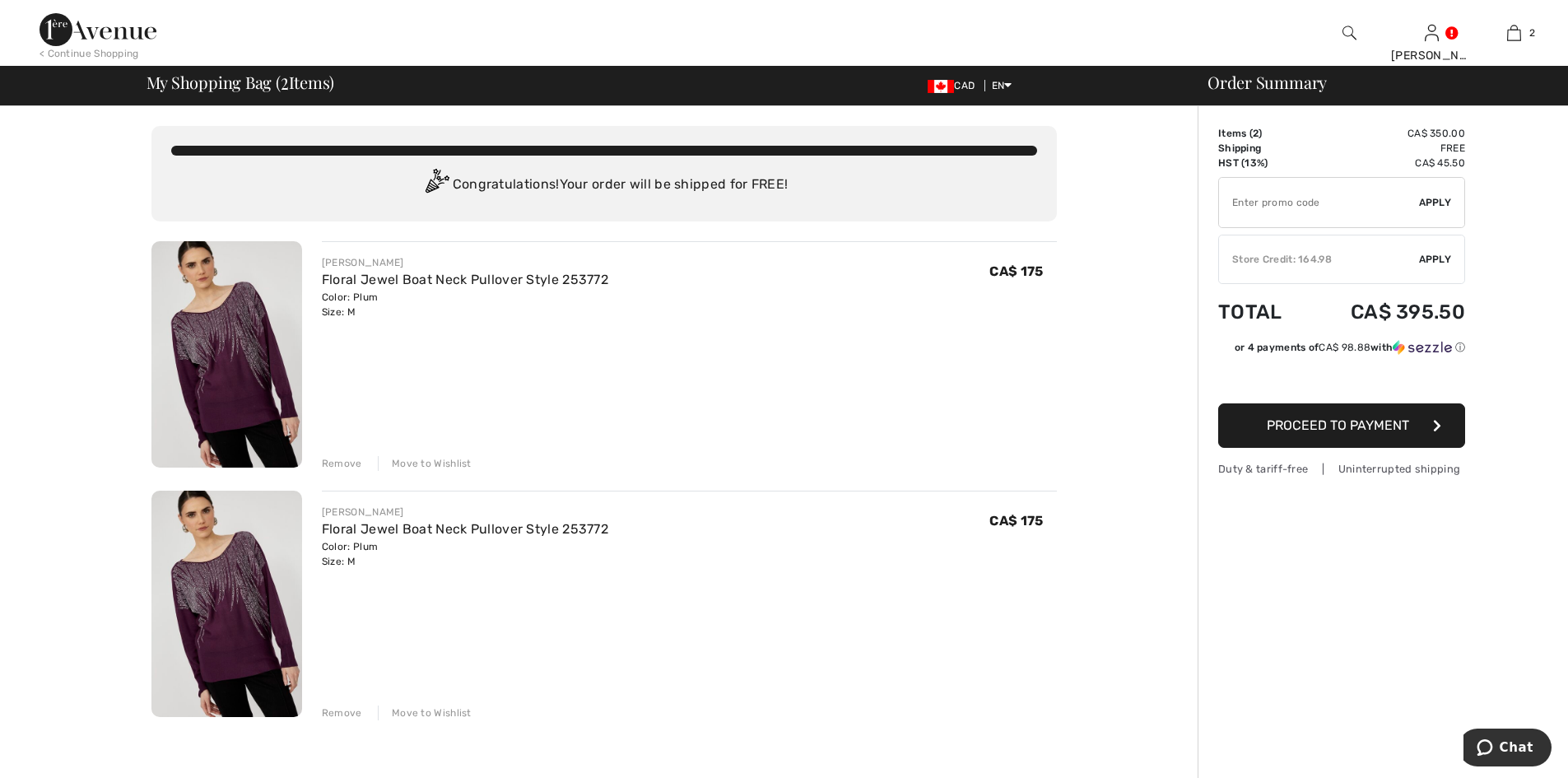
click at [347, 465] on div "Remove" at bounding box center [342, 463] width 41 height 15
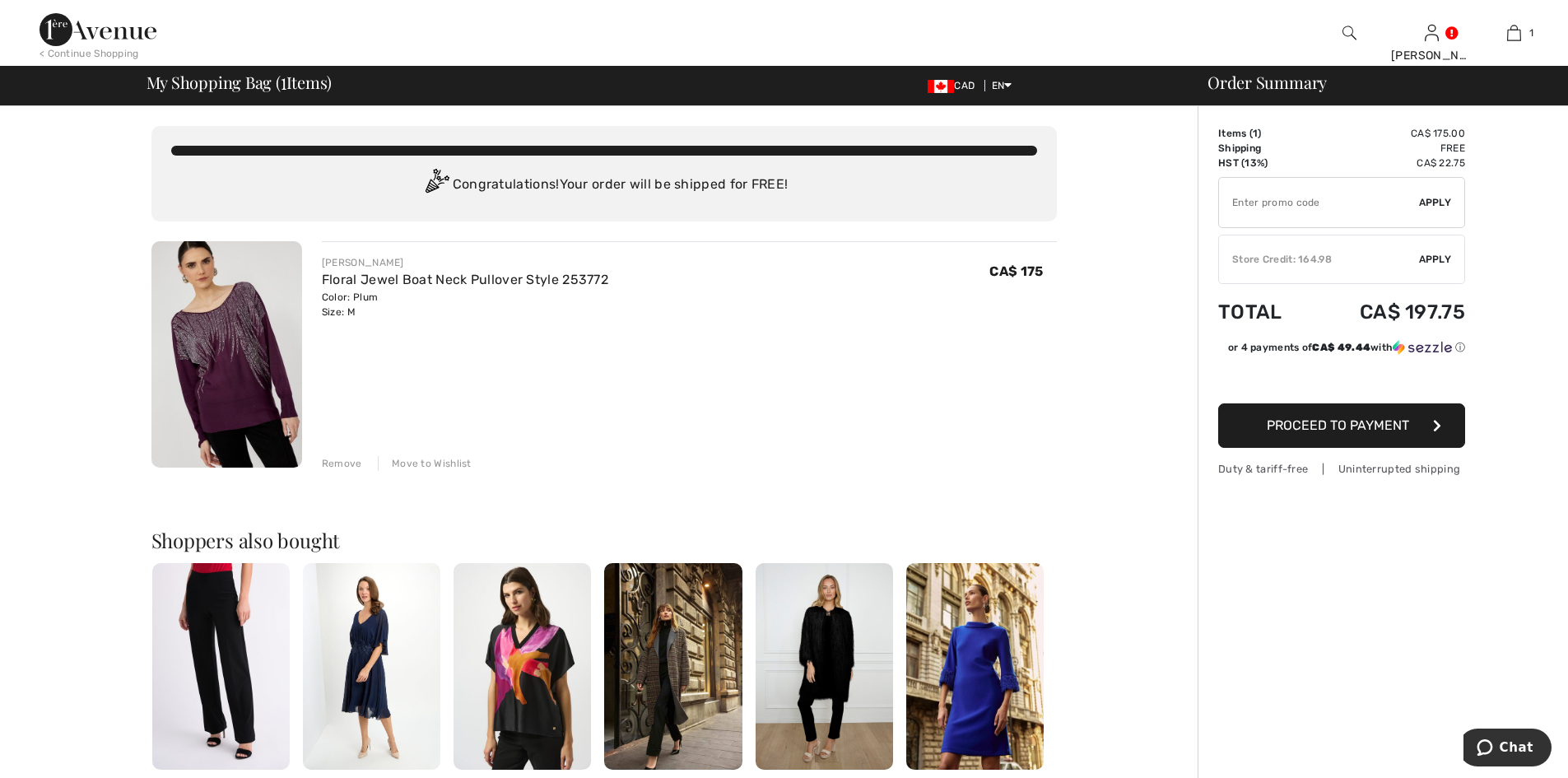
click at [1440, 256] on span "Apply" at bounding box center [1435, 259] width 33 height 15
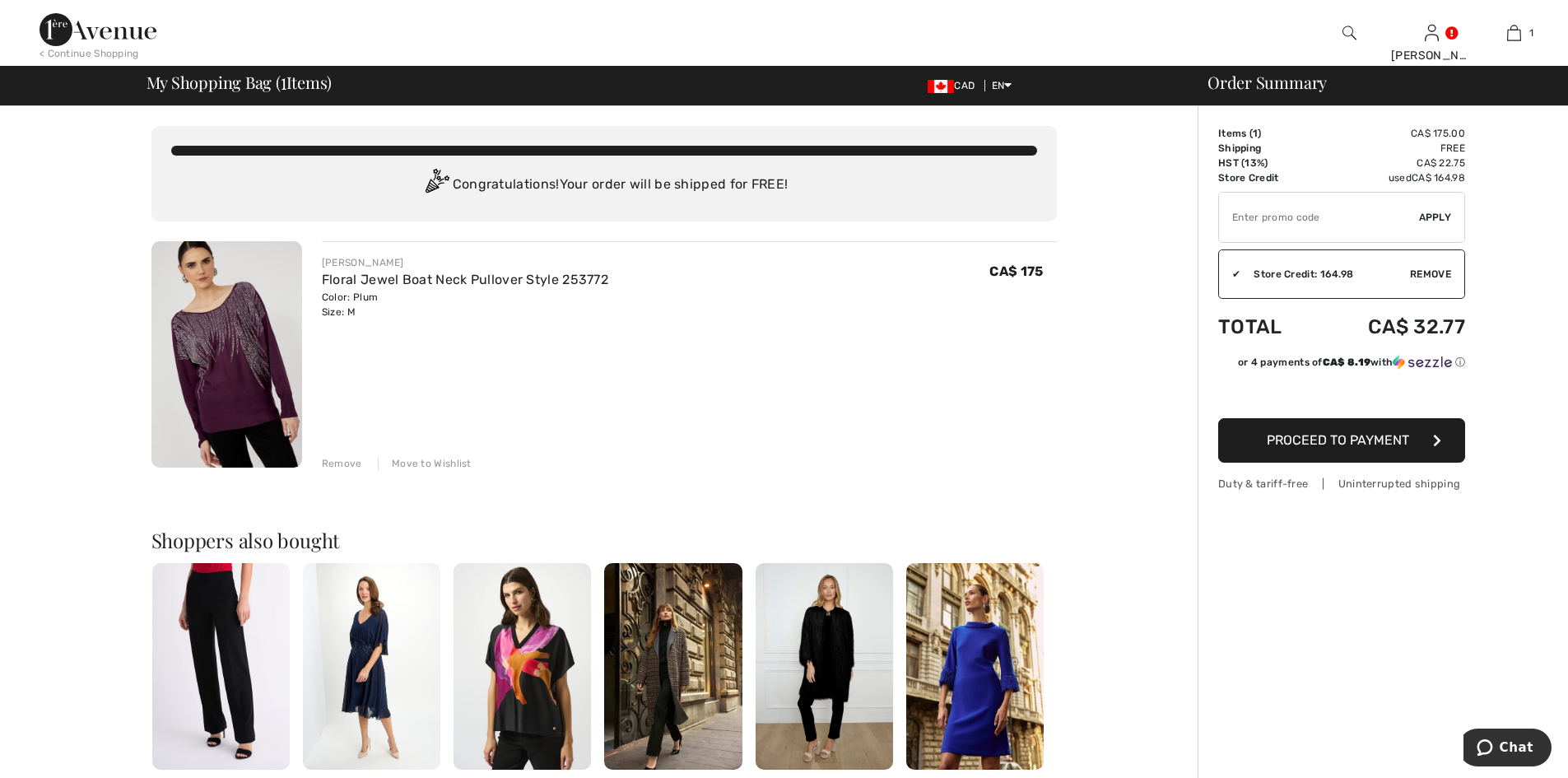
click at [1341, 438] on span "Proceed to Payment" at bounding box center [1338, 440] width 143 height 16
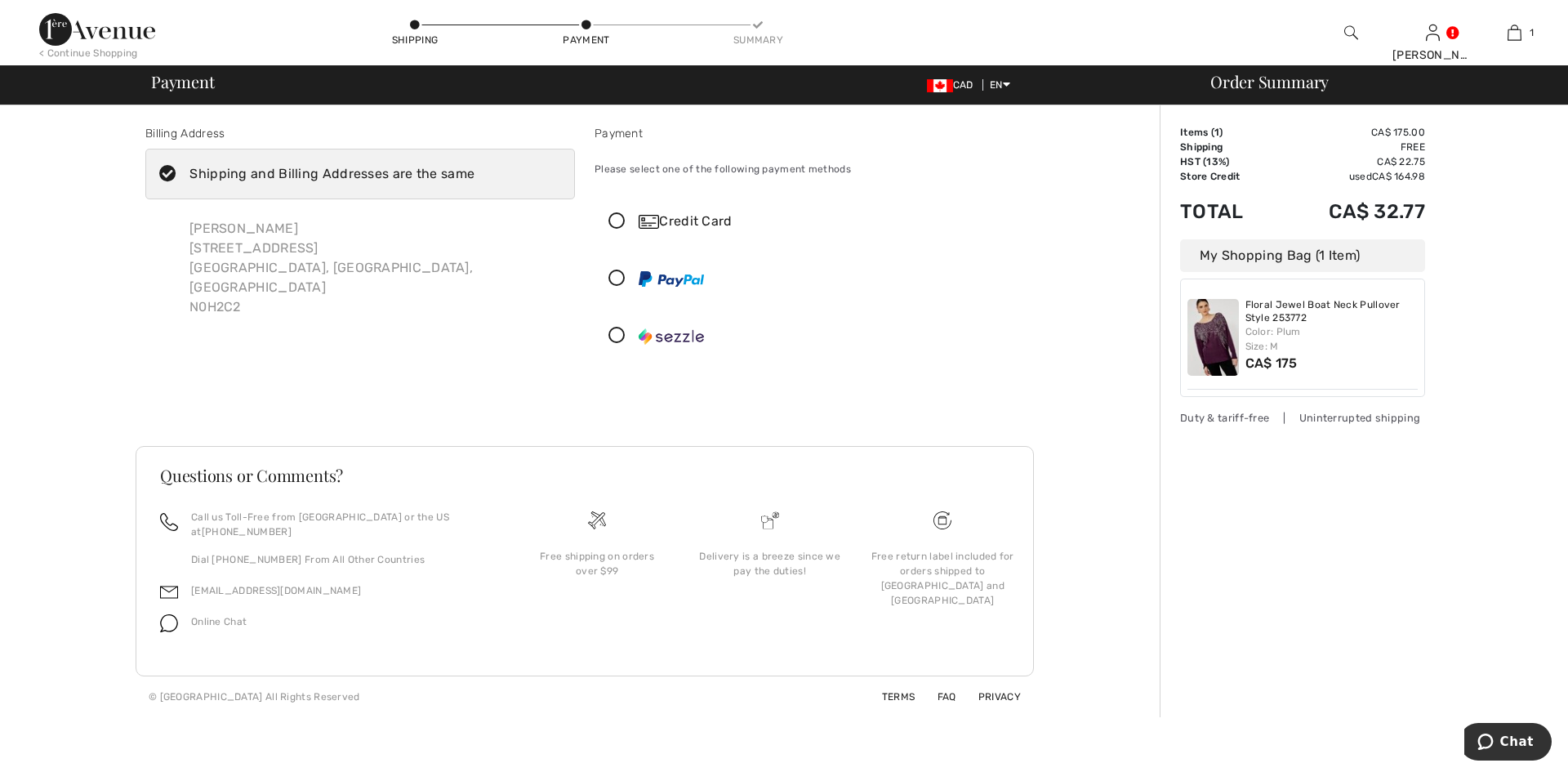
click at [613, 223] on icon at bounding box center [617, 222] width 44 height 17
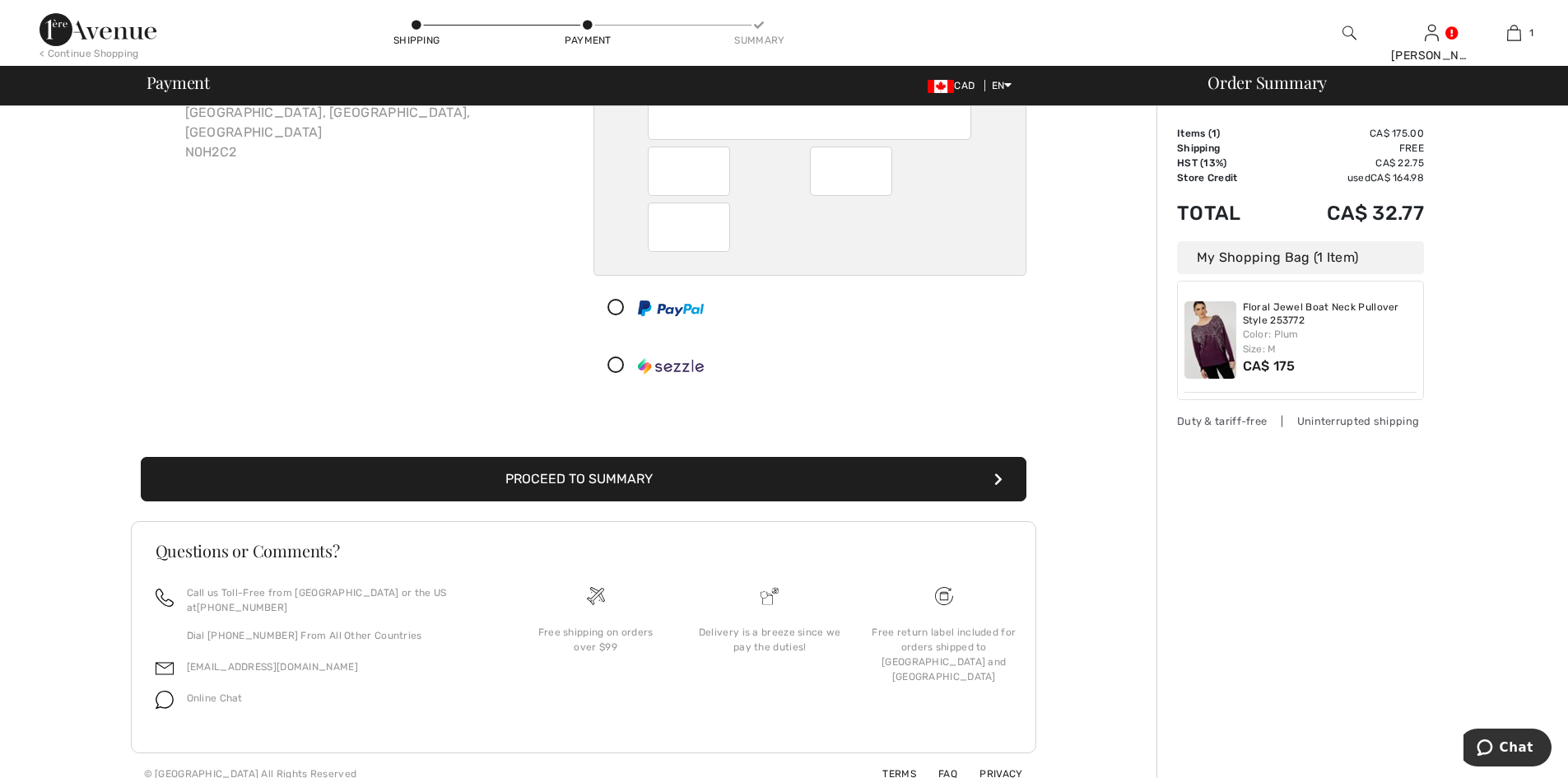
scroll to position [159, 0]
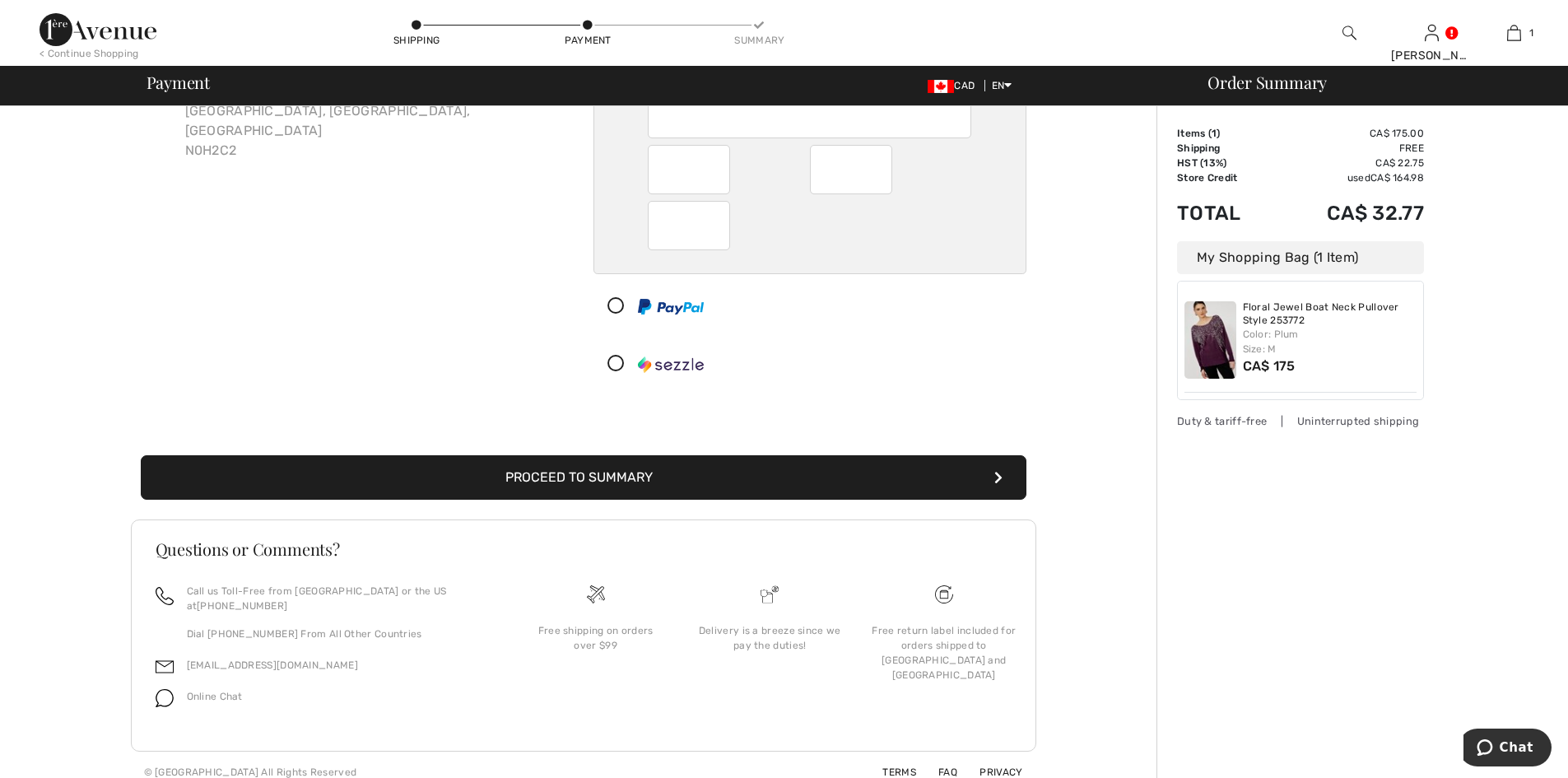
click at [612, 481] on button "Proceed to Summary" at bounding box center [583, 477] width 885 height 45
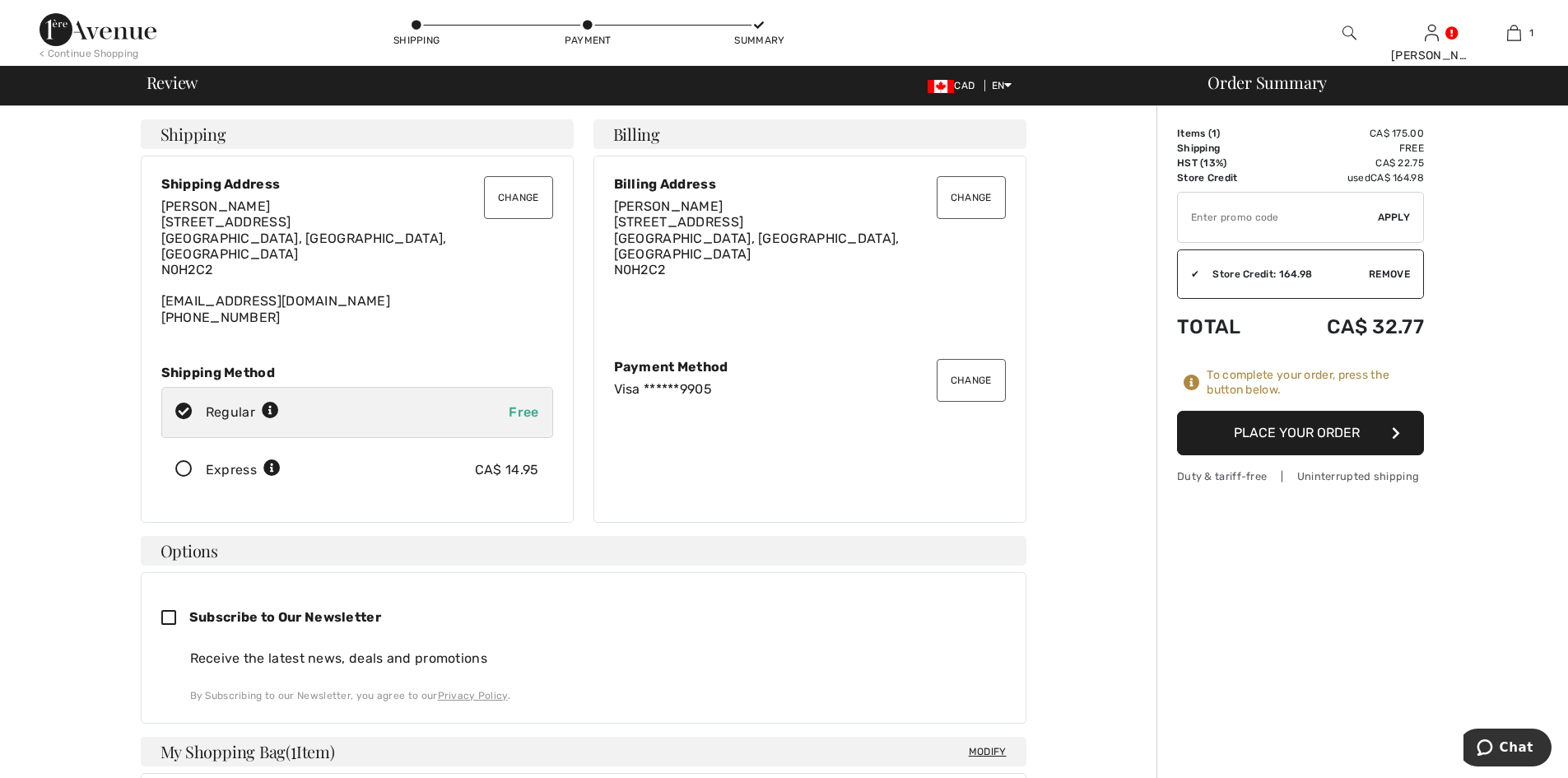
click at [1283, 433] on button "Place Your Order" at bounding box center [1300, 433] width 247 height 45
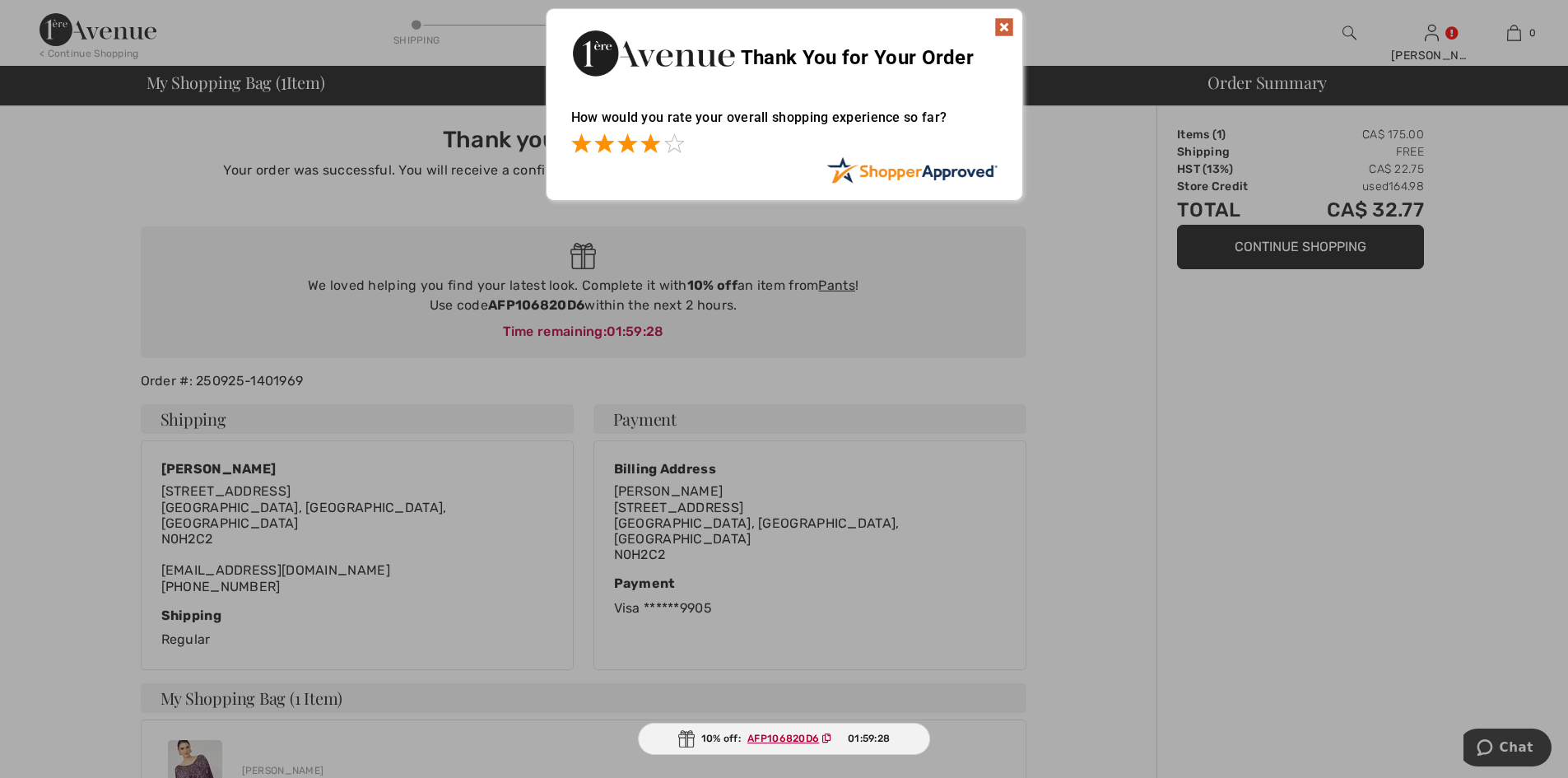
click at [654, 147] on span at bounding box center [650, 143] width 19 height 19
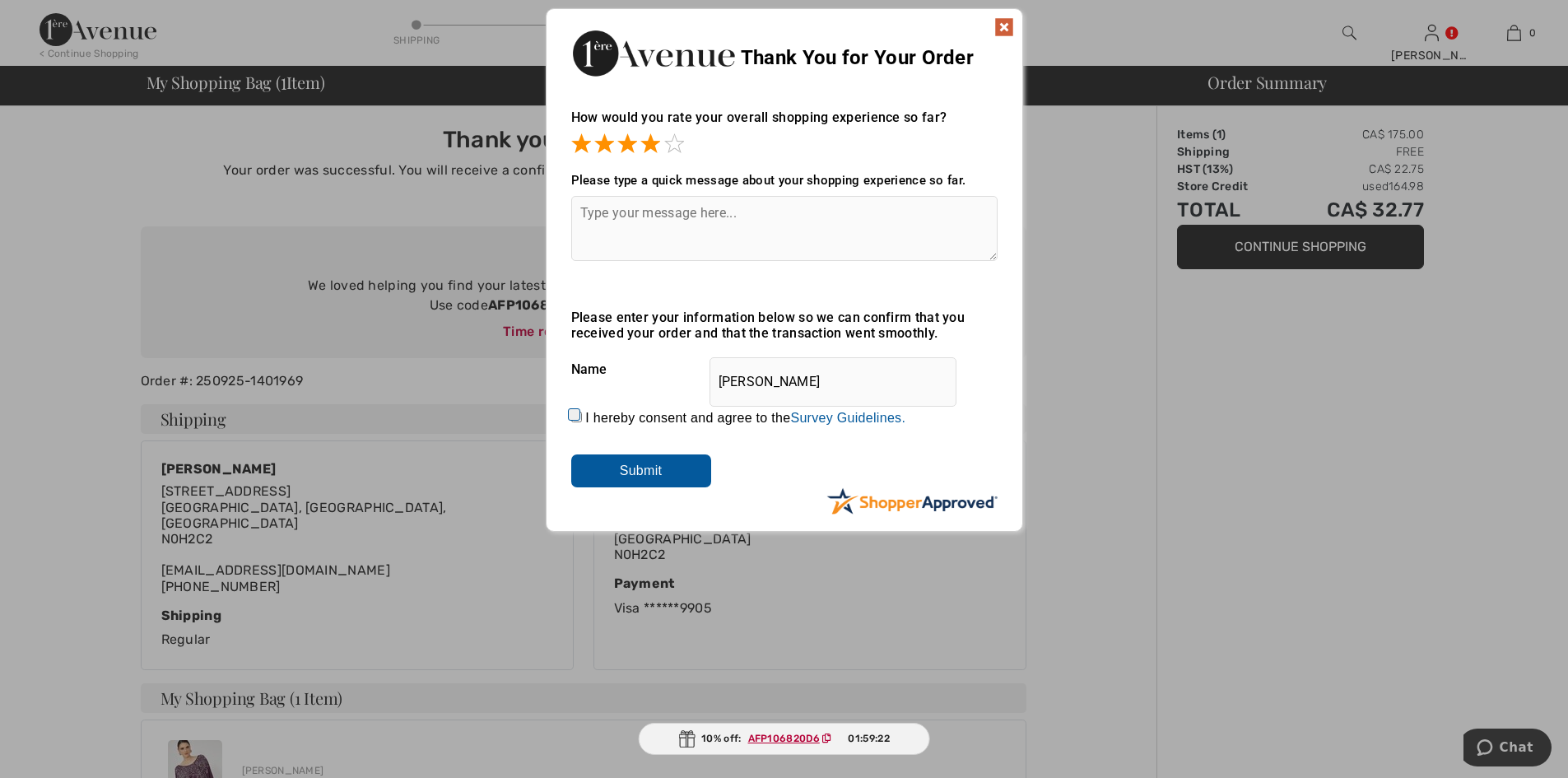
click at [627, 217] on textarea at bounding box center [784, 228] width 426 height 65
type textarea "staff was very helpful."
click at [646, 472] on input "Submit" at bounding box center [641, 470] width 140 height 33
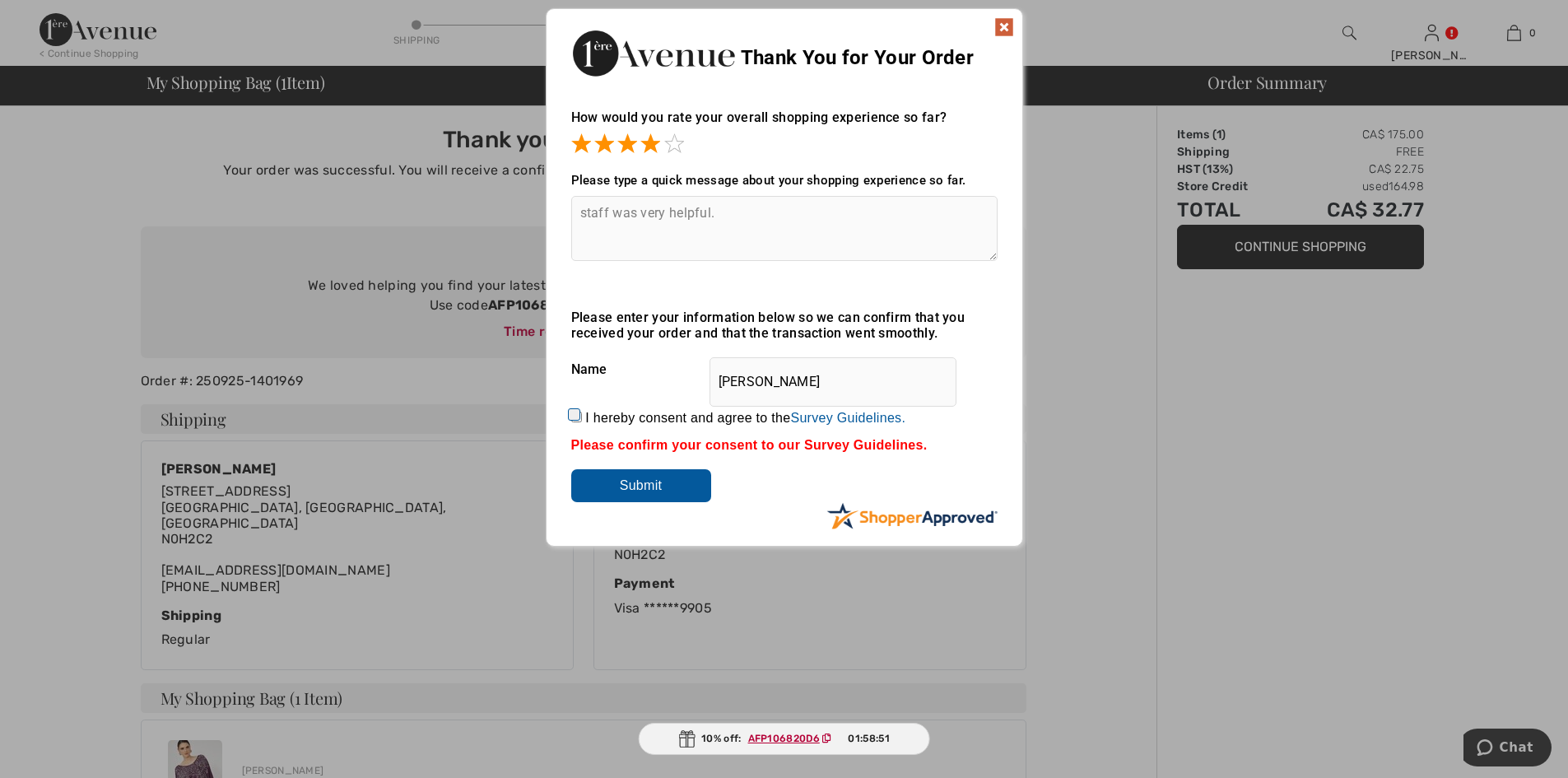
click at [574, 413] on input "I hereby consent and agree to the By submitting a review, you grant permission …" at bounding box center [576, 417] width 11 height 11
checkbox input "true"
click at [634, 478] on input "Submit" at bounding box center [641, 485] width 140 height 33
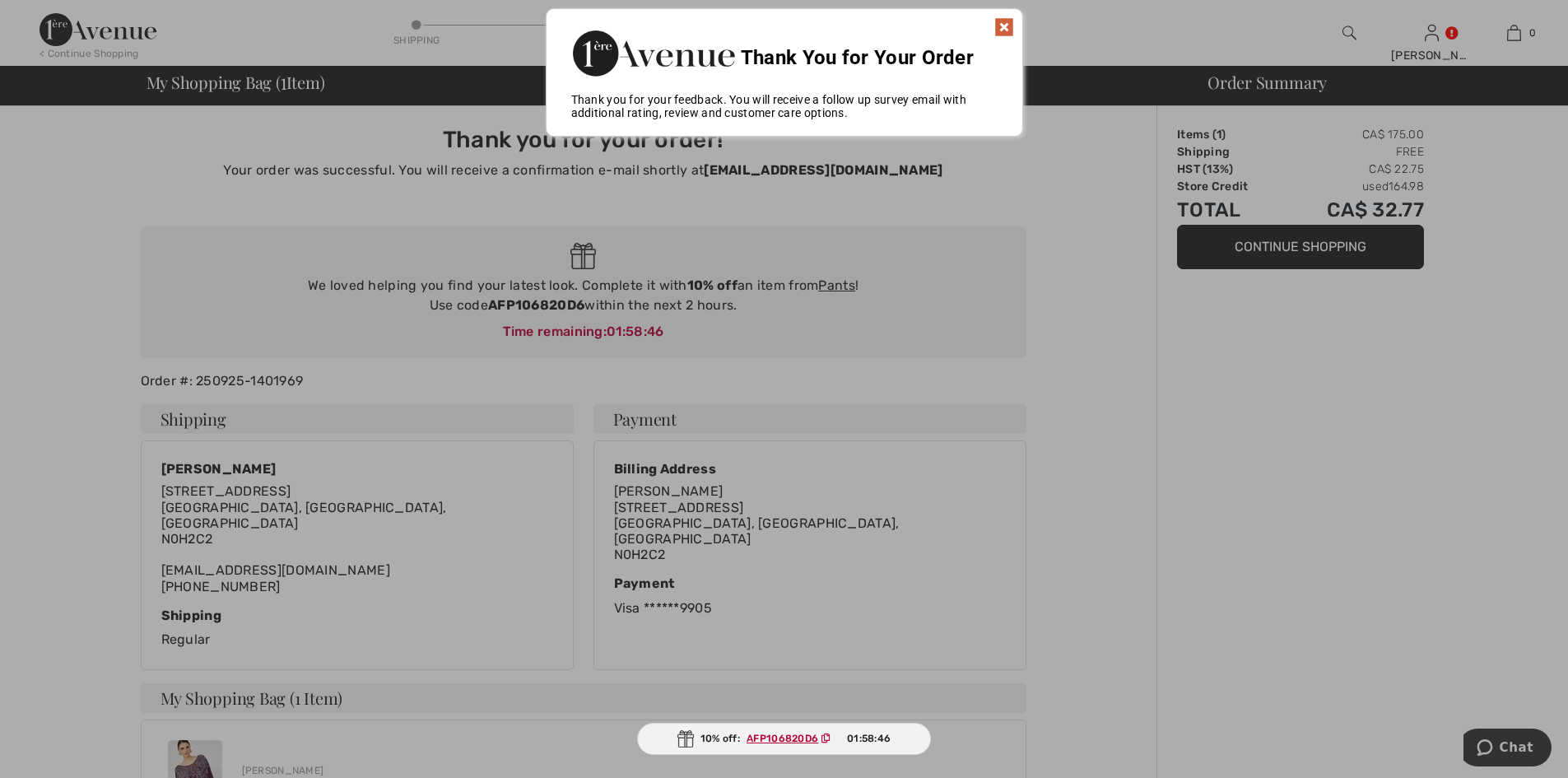
click at [1003, 26] on img at bounding box center [1003, 26] width 19 height 19
